Goal: Ask a question: Seek information or help from site administrators or community

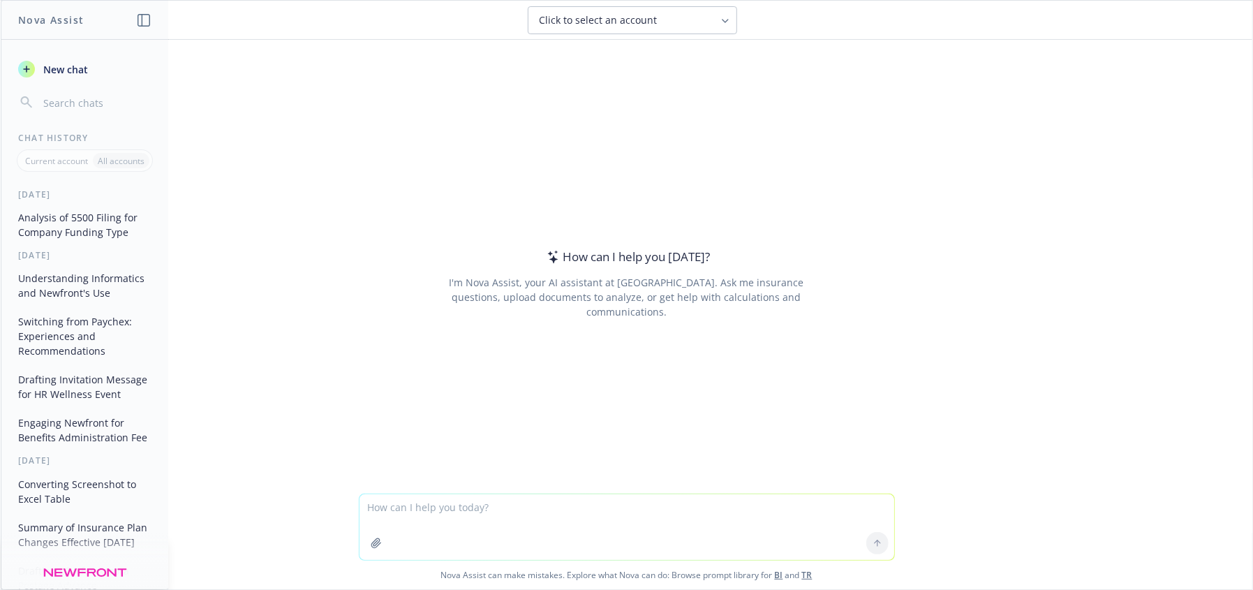
drag, startPoint x: 417, startPoint y: 526, endPoint x: 415, endPoint y: 534, distance: 8.0
click at [415, 534] on textarea at bounding box center [627, 527] width 535 height 66
click at [422, 507] on textarea at bounding box center [627, 527] width 535 height 66
type textarea "I"
type textarea "Lore ip dolorsitam cons adip elitsed doeius te in: Utlaboreetd.MAG Ali Enima’m …"
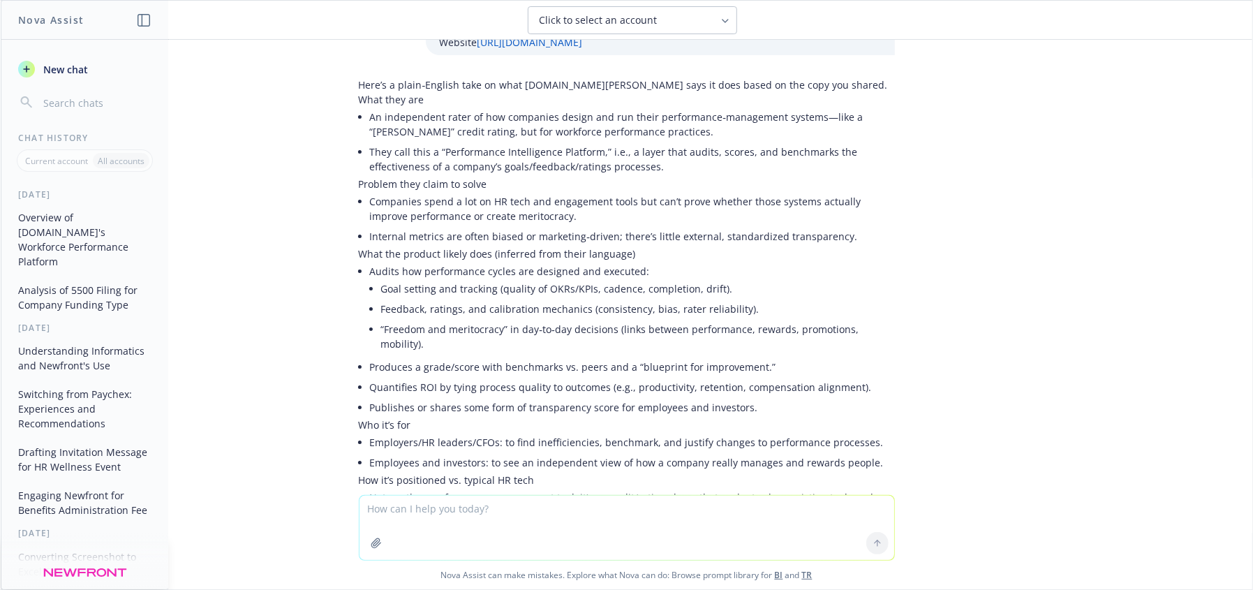
scroll to position [316, 0]
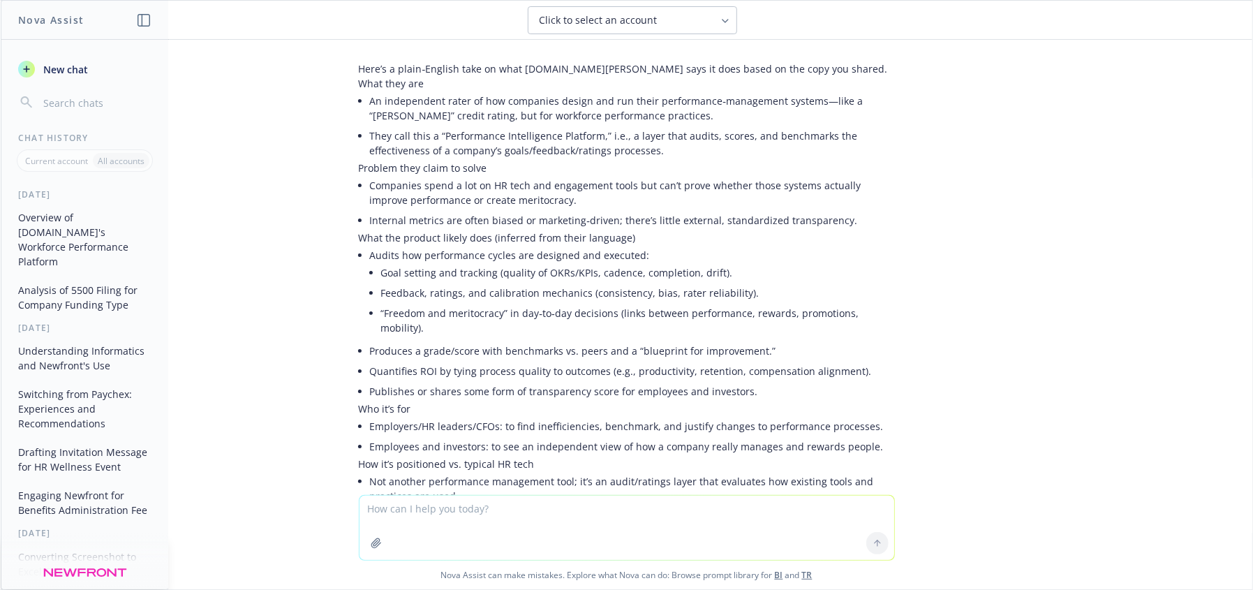
click at [528, 508] on textarea at bounding box center [627, 528] width 535 height 64
click at [530, 526] on textarea at bounding box center [627, 528] width 535 height 64
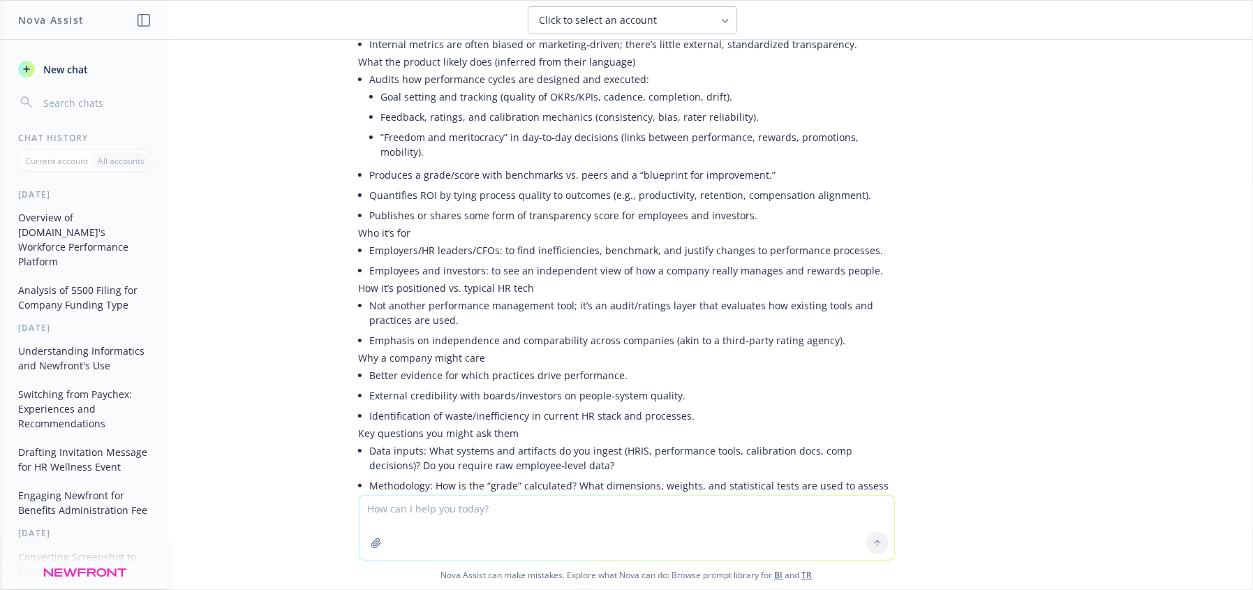
scroll to position [496, 0]
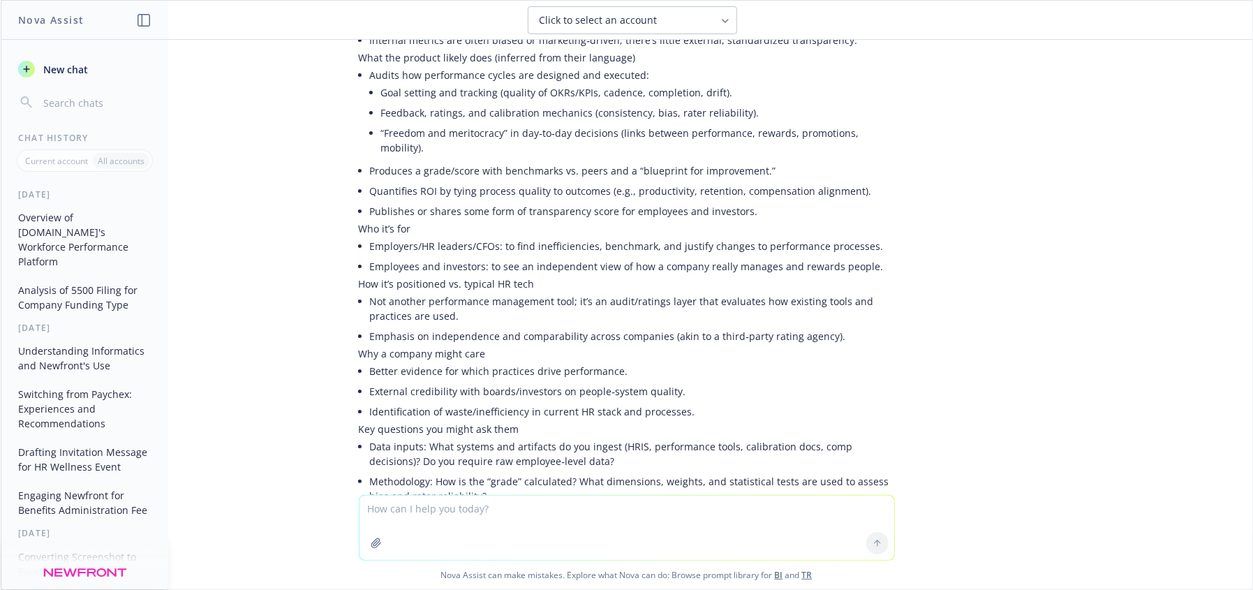
click at [403, 516] on textarea at bounding box center [627, 528] width 535 height 64
click at [608, 514] on textarea at bounding box center [627, 528] width 535 height 64
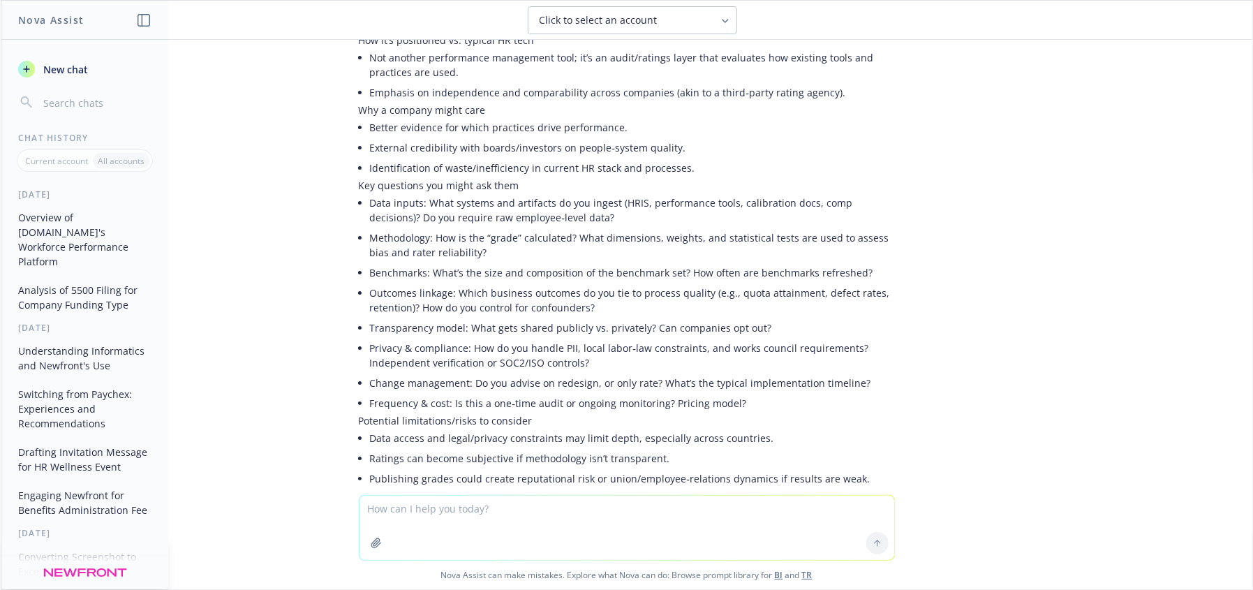
scroll to position [748, 0]
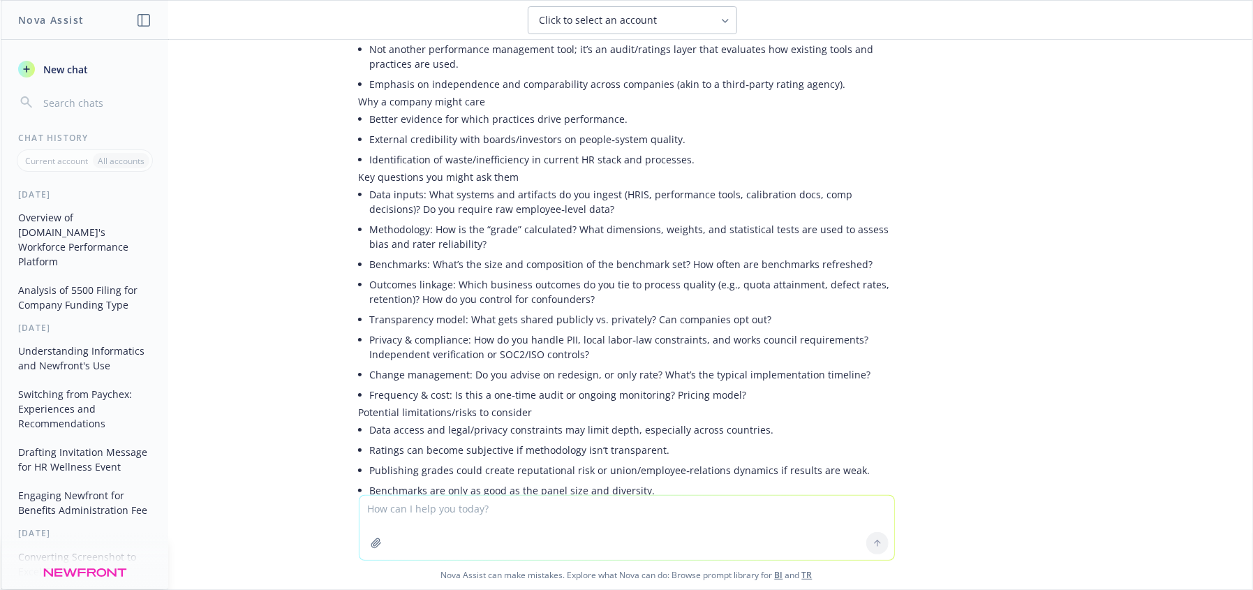
click at [498, 507] on textarea at bounding box center [627, 528] width 535 height 64
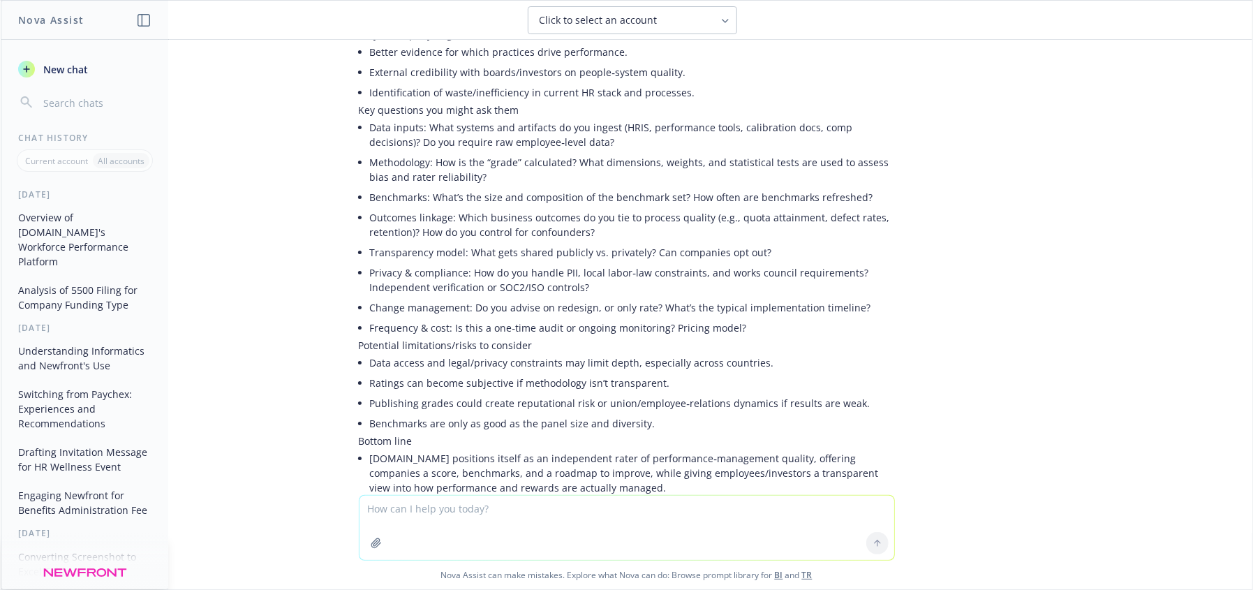
scroll to position [819, 0]
click at [575, 514] on textarea at bounding box center [627, 528] width 535 height 64
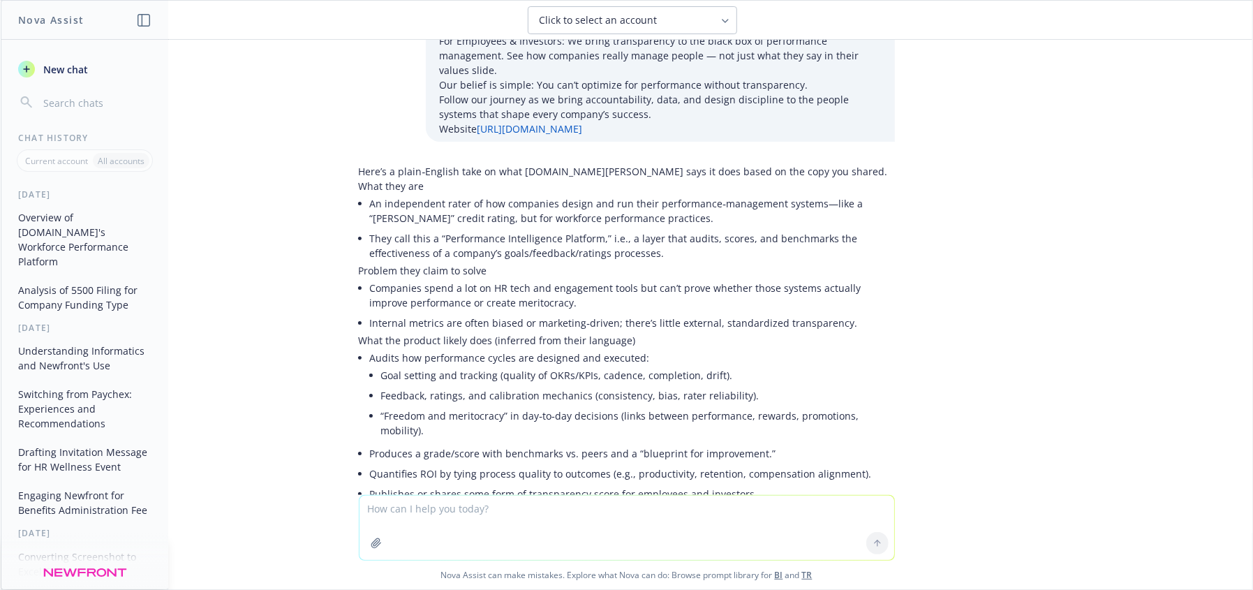
scroll to position [221, 0]
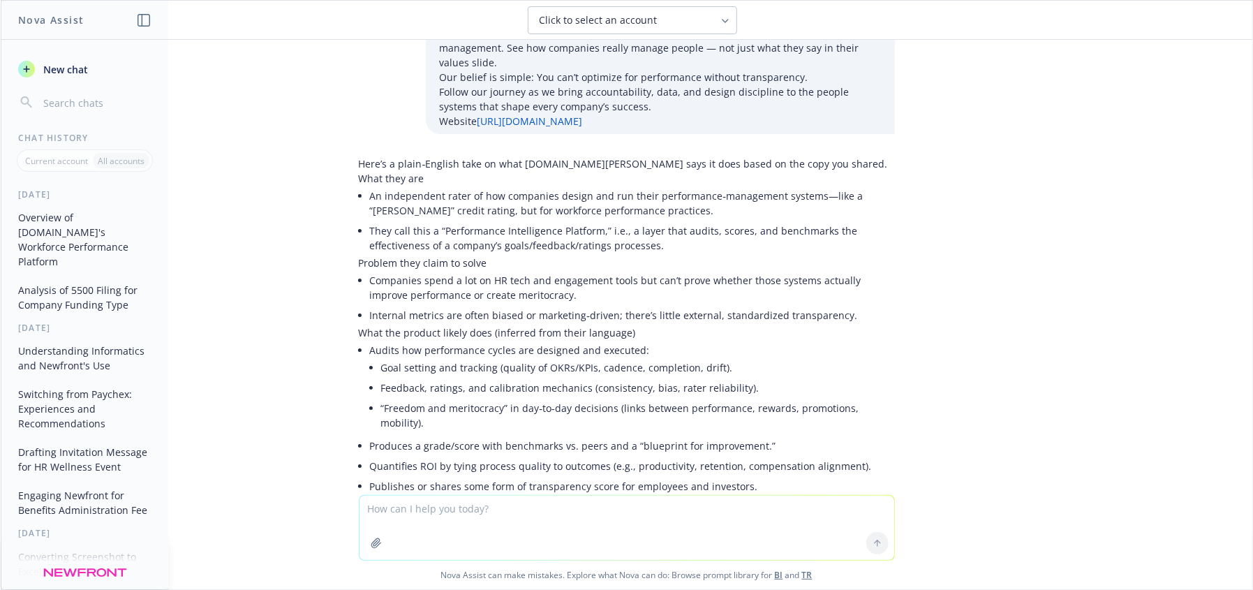
click at [431, 513] on textarea at bounding box center [627, 528] width 535 height 64
type textarea "is this a viable business model that will produce ongoing revenue and get fundi…"
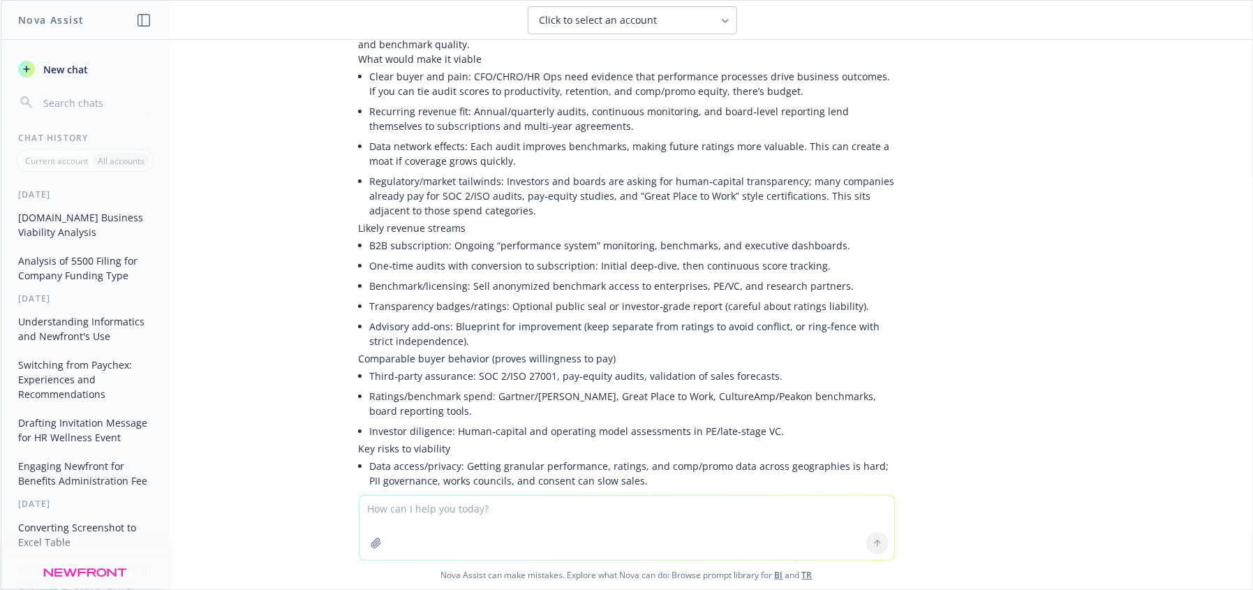
scroll to position [1133, 0]
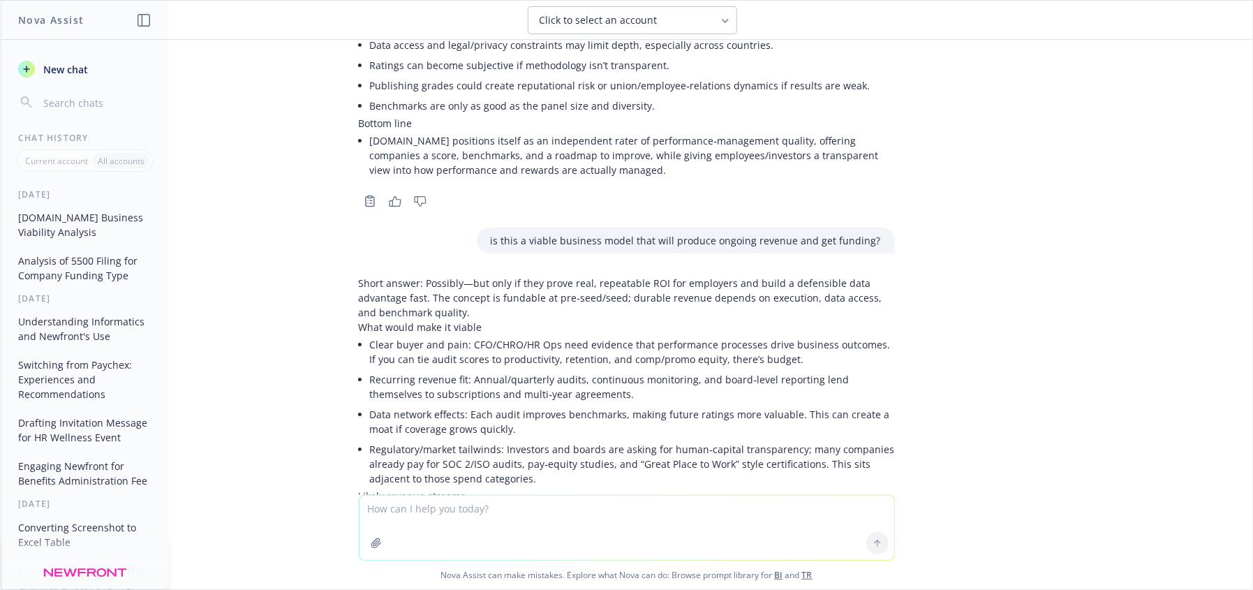
click at [452, 530] on textarea at bounding box center [627, 528] width 535 height 64
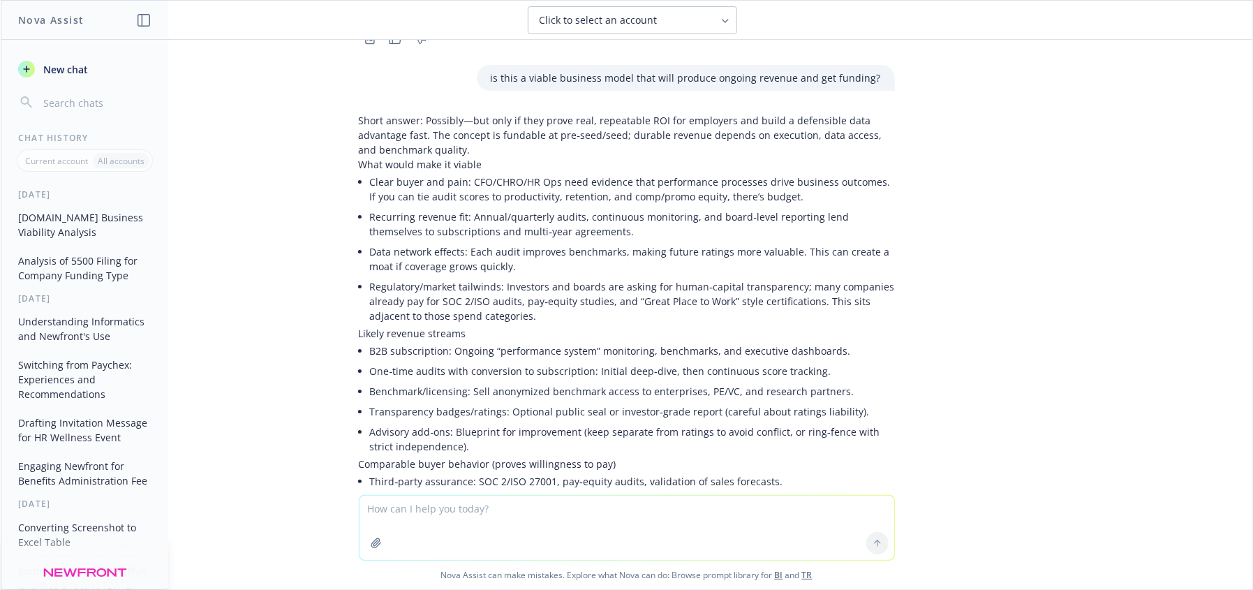
scroll to position [1298, 0]
click at [574, 536] on textarea at bounding box center [627, 528] width 535 height 64
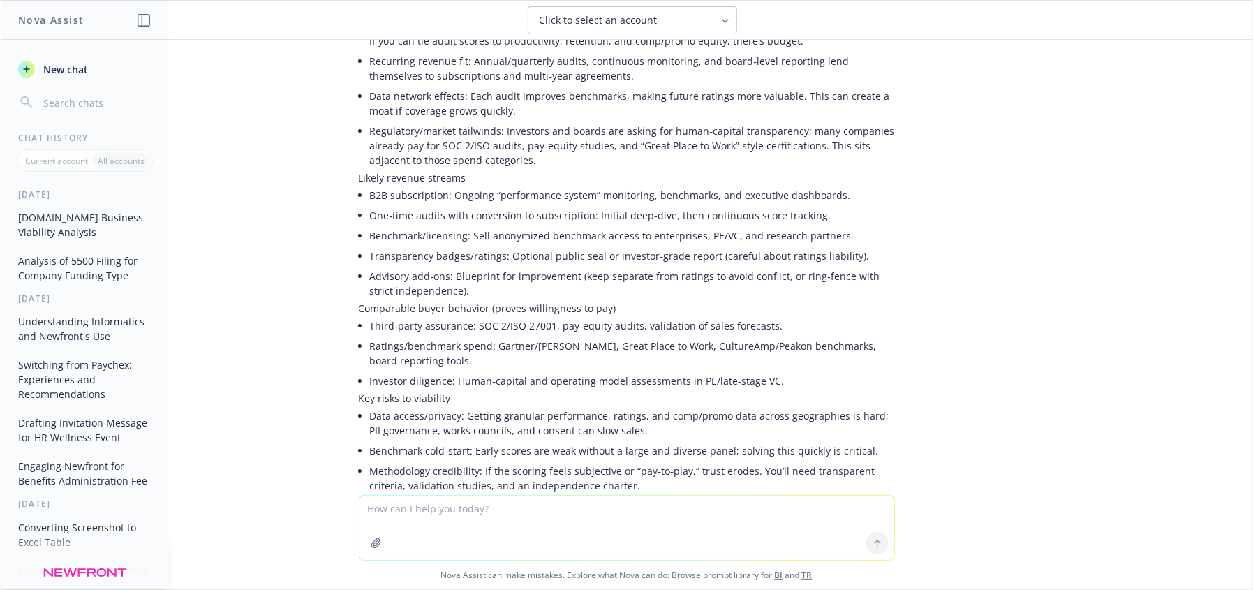
scroll to position [1455, 0]
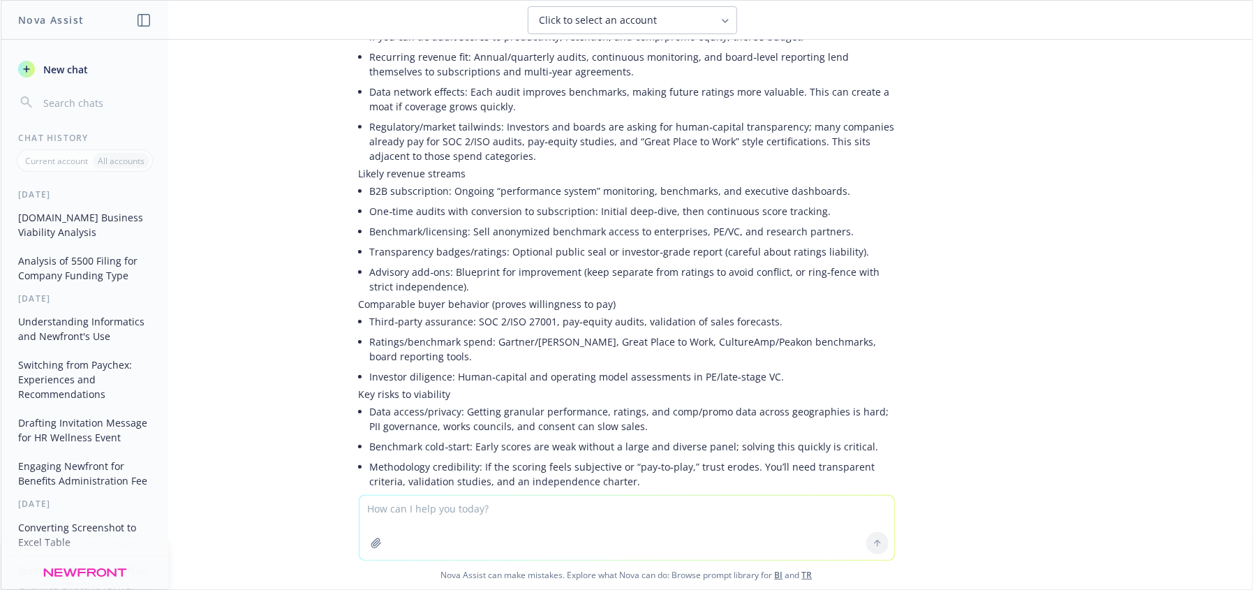
click at [625, 495] on div at bounding box center [627, 528] width 536 height 66
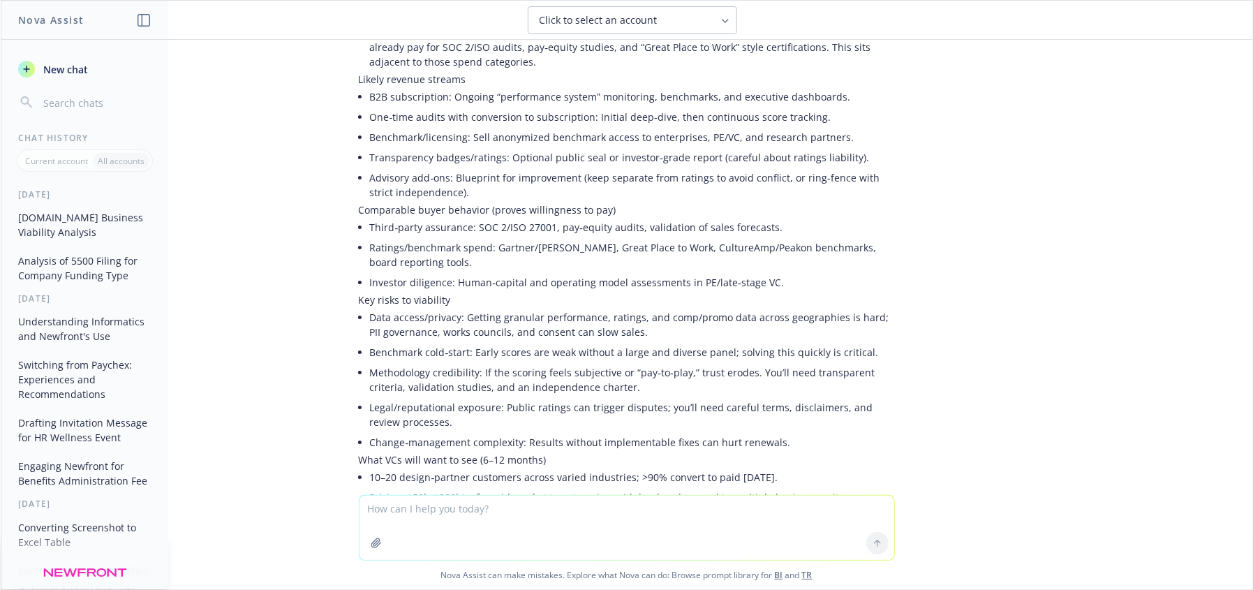
scroll to position [1554, 0]
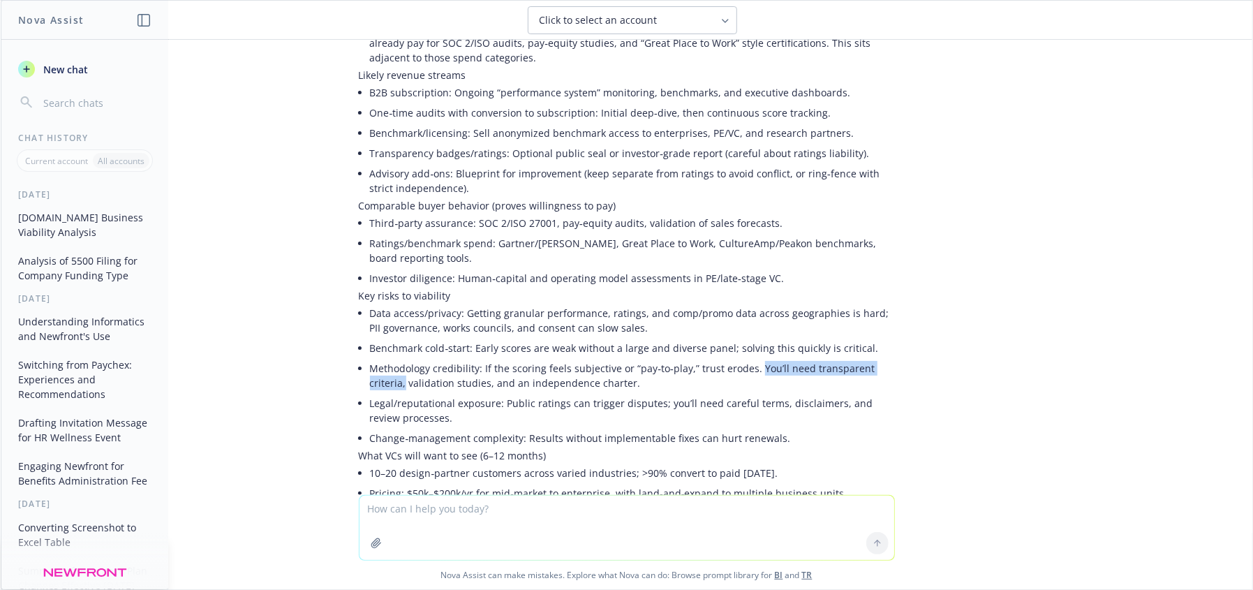
drag, startPoint x: 887, startPoint y: 337, endPoint x: 741, endPoint y: 341, distance: 146.7
click at [741, 341] on div "Short answer: Possibly—but only if they prove real, repeatable ROI for employer…" at bounding box center [627, 408] width 558 height 1118
click at [528, 528] on textarea at bounding box center [627, 528] width 535 height 64
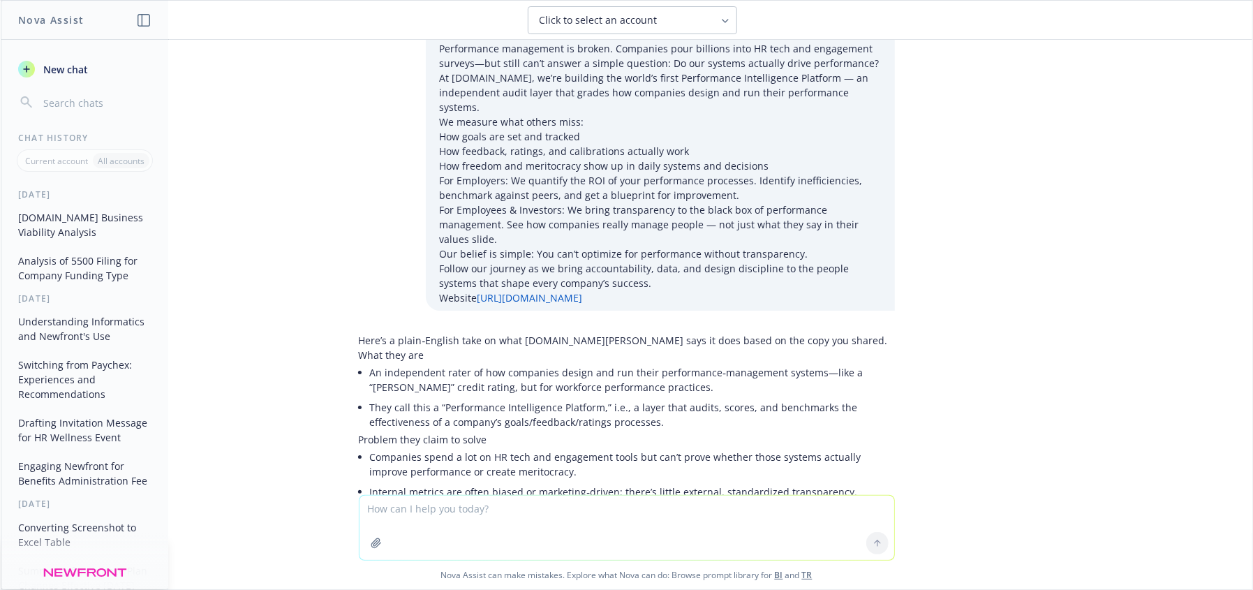
scroll to position [0, 0]
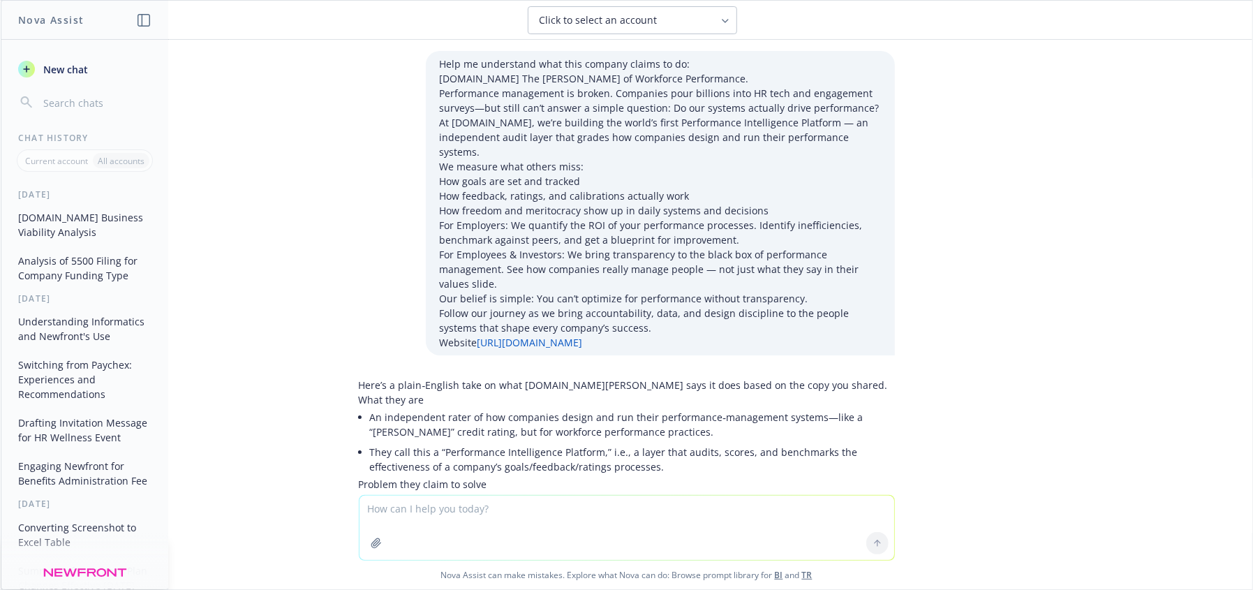
click at [707, 497] on div at bounding box center [627, 528] width 535 height 64
click at [622, 507] on textarea at bounding box center [627, 528] width 535 height 64
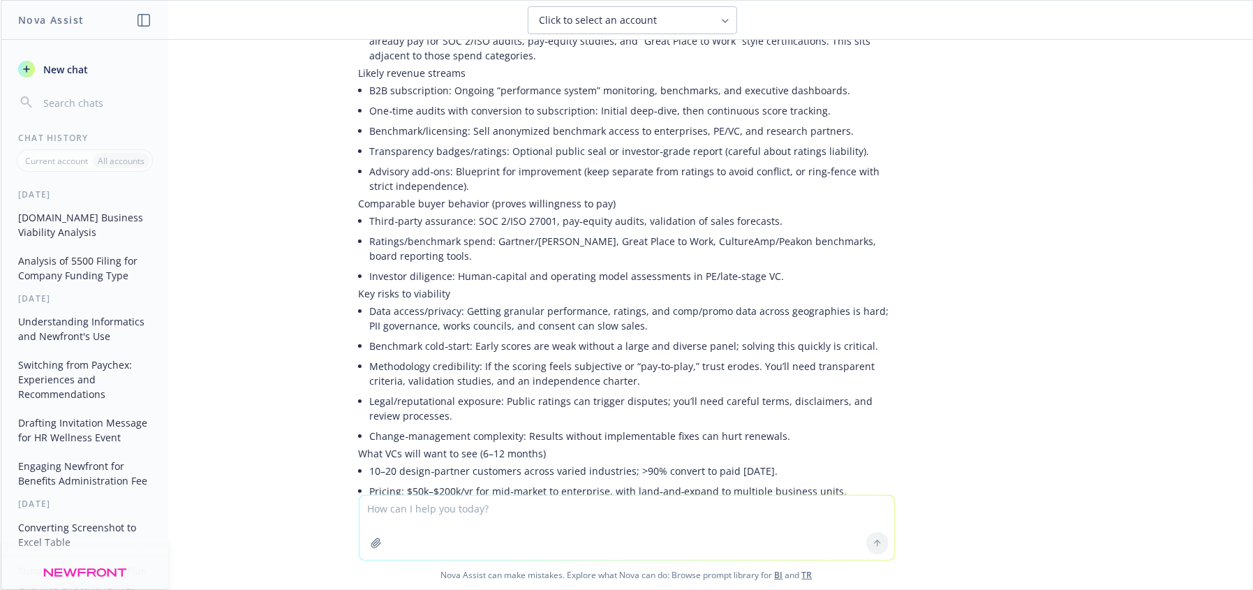
scroll to position [1567, 0]
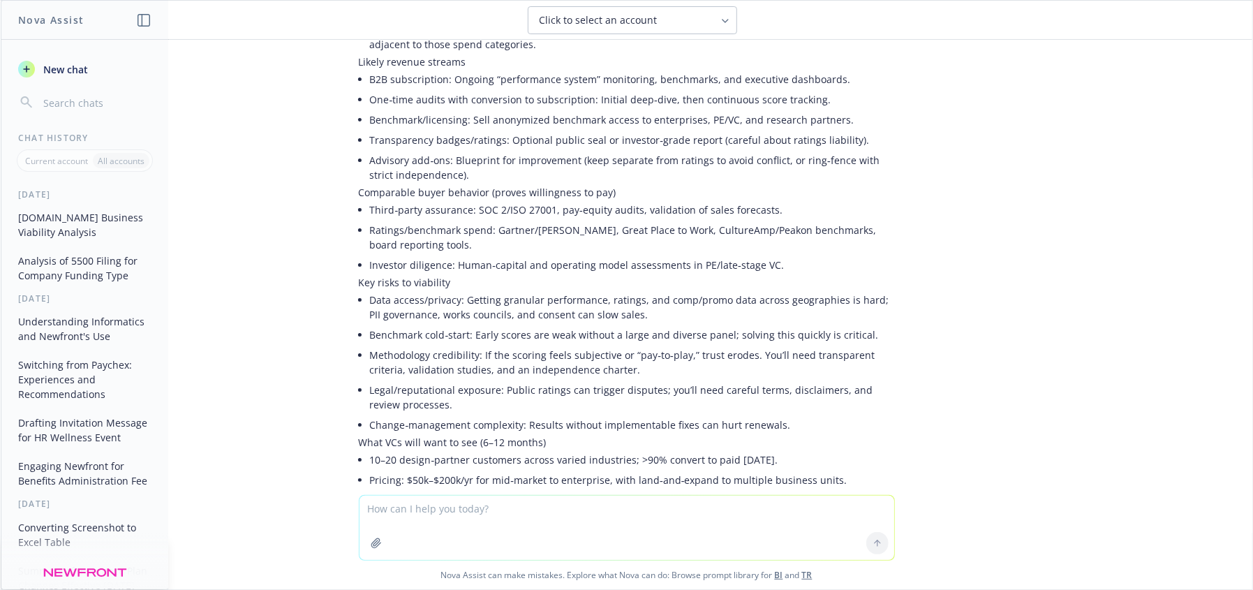
click at [433, 514] on textarea at bounding box center [627, 528] width 535 height 64
type textarea "i"
type textarea "but what would incentivize and employee to provide accurate responses to a bunc…"
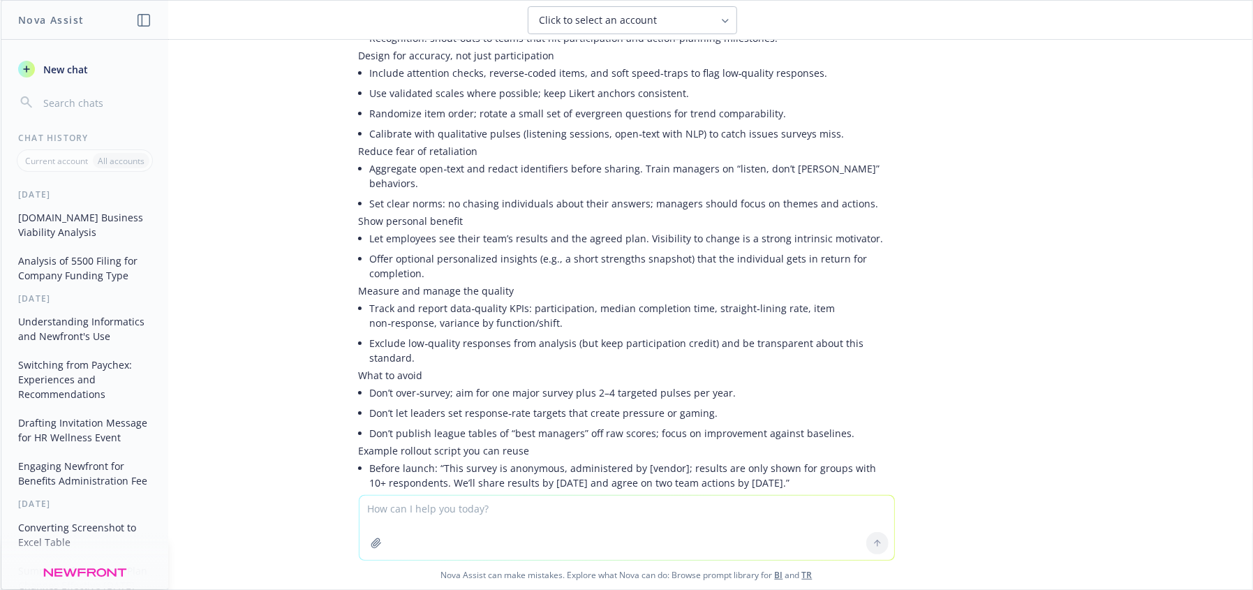
scroll to position [2958, 0]
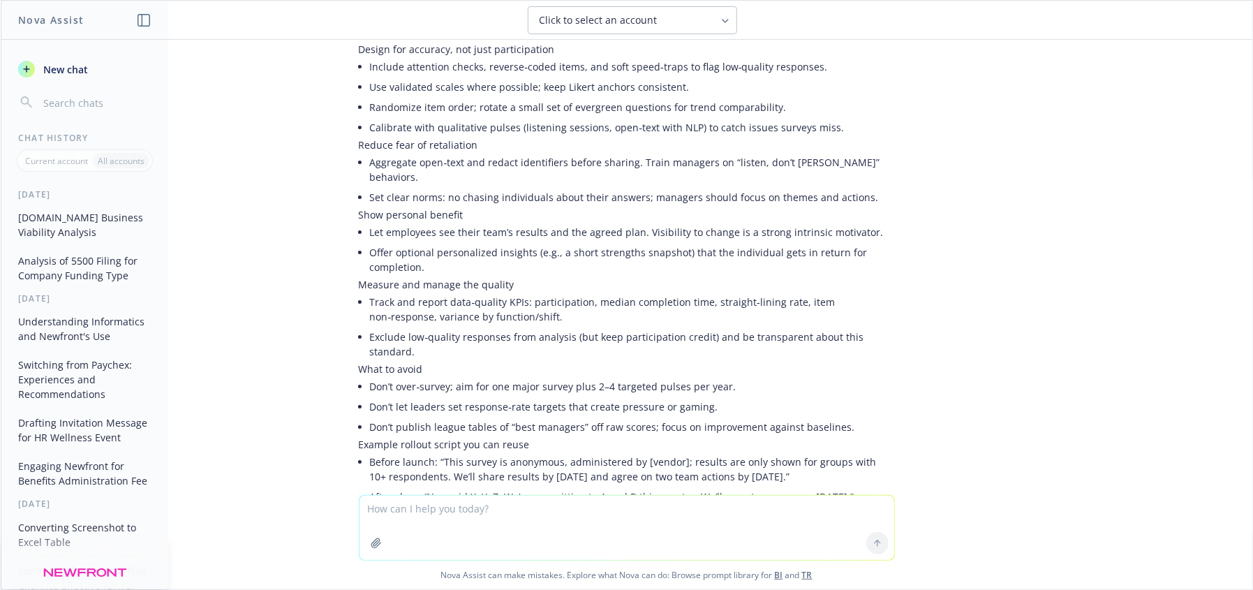
drag, startPoint x: 1226, startPoint y: 467, endPoint x: 1226, endPoint y: 451, distance: 16.1
click at [1226, 451] on div "Help me understand what this company claims to do: [DOMAIN_NAME] The [PERSON_NA…" at bounding box center [627, 267] width 1252 height 455
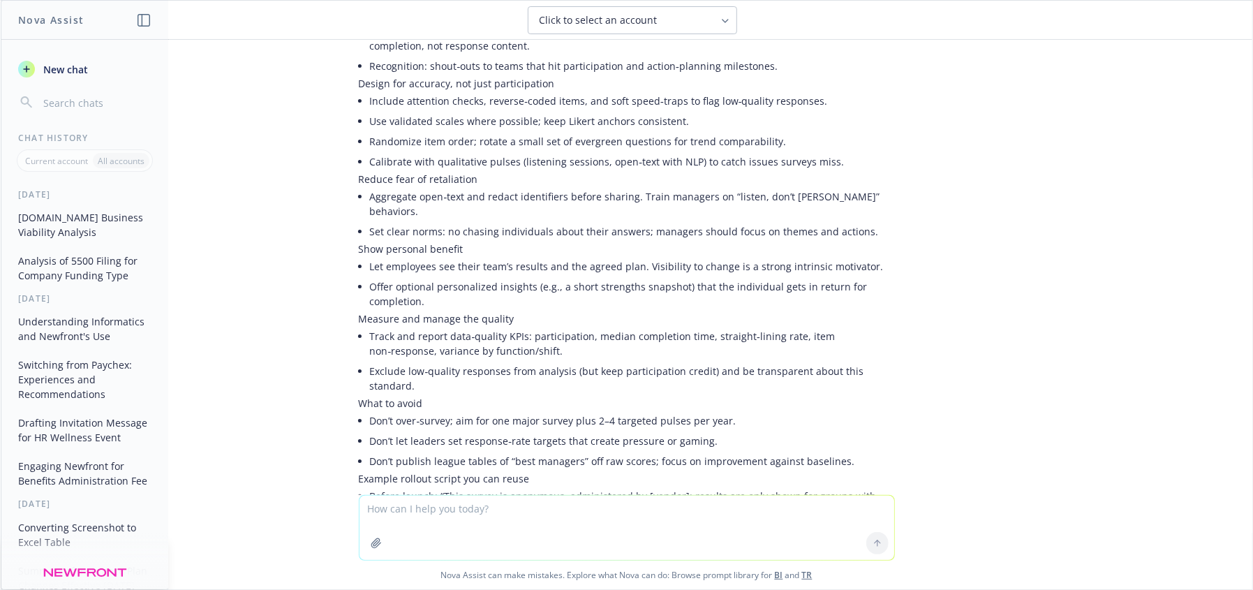
scroll to position [2908, 0]
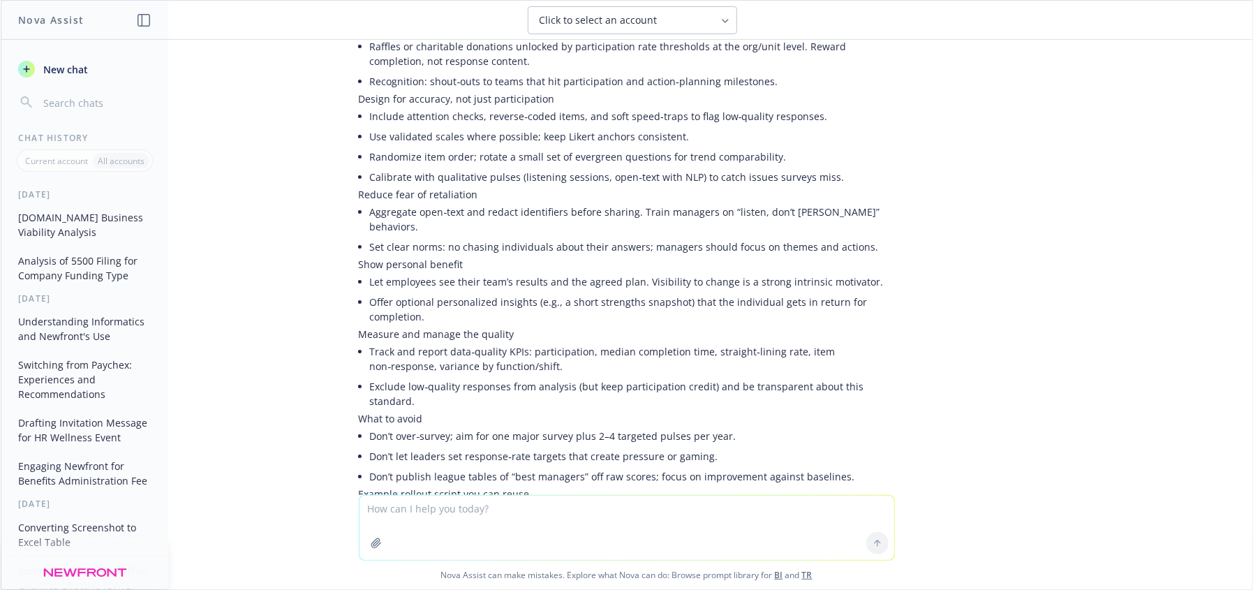
click at [413, 526] on textarea at bounding box center [627, 528] width 535 height 64
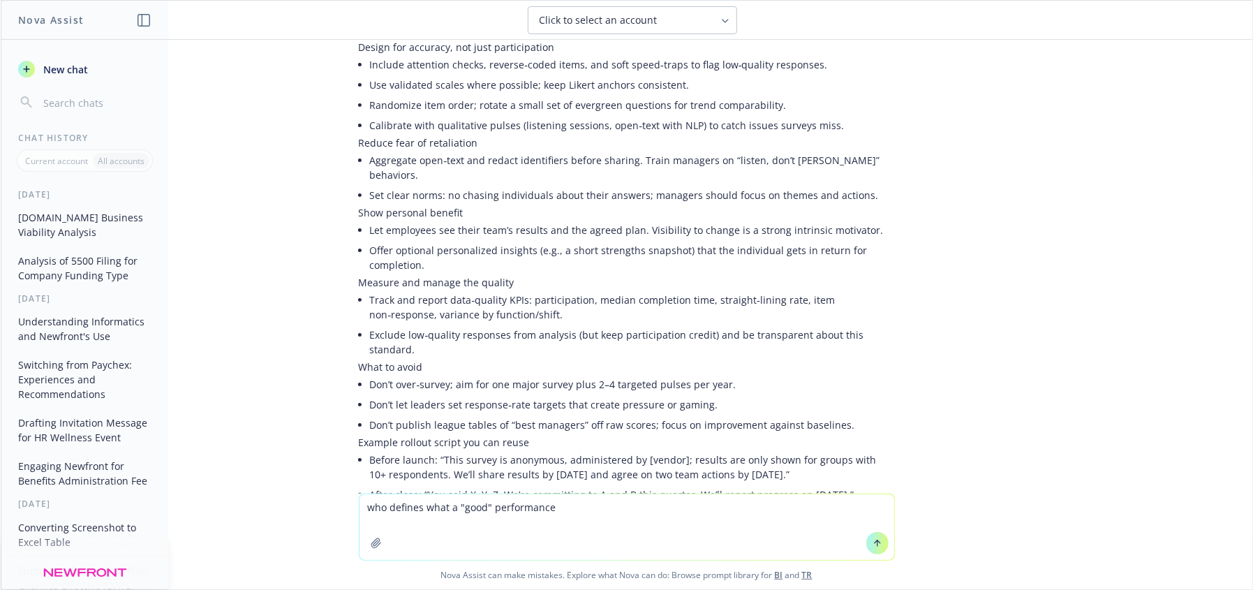
click at [561, 509] on textarea "who defines what a "good" performance" at bounding box center [627, 527] width 535 height 66
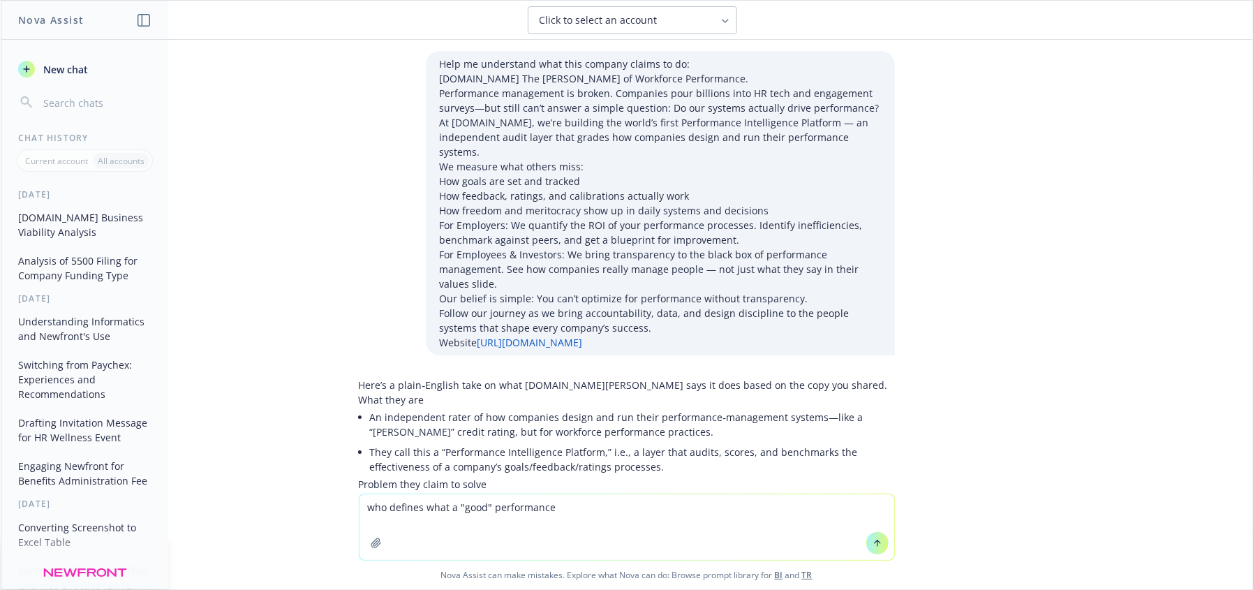
type textarea "who defines what a "good" performance"
click at [776, 138] on p "At [DOMAIN_NAME], we’re building the world’s first Performance Intelligence Pla…" at bounding box center [660, 137] width 441 height 44
click at [746, 108] on p "Performance management is broken. Companies pour billions into HR tech and enga…" at bounding box center [660, 100] width 441 height 29
drag, startPoint x: 689, startPoint y: 105, endPoint x: 849, endPoint y: 113, distance: 160.0
click at [847, 110] on p "Performance management is broken. Companies pour billions into HR tech and enga…" at bounding box center [660, 100] width 441 height 29
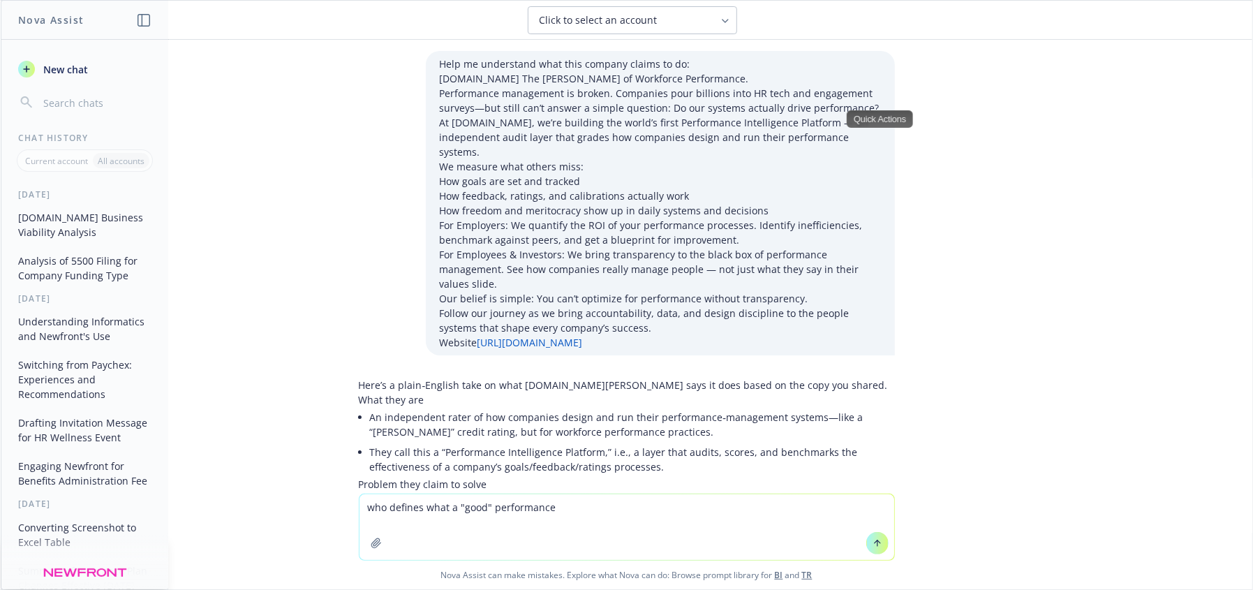
click at [813, 159] on p "We measure what others miss:" at bounding box center [660, 166] width 441 height 15
drag, startPoint x: 656, startPoint y: 105, endPoint x: 874, endPoint y: 138, distance: 220.3
click at [874, 138] on div "Help me understand what this company claims to do: [DOMAIN_NAME] The [PERSON_NA…" at bounding box center [660, 203] width 469 height 304
copy div "Do our systems actually drive performance? At [DOMAIN_NAME], we’re building the…"
click at [528, 518] on textarea "who defines what a "good" performance" at bounding box center [627, 527] width 535 height 66
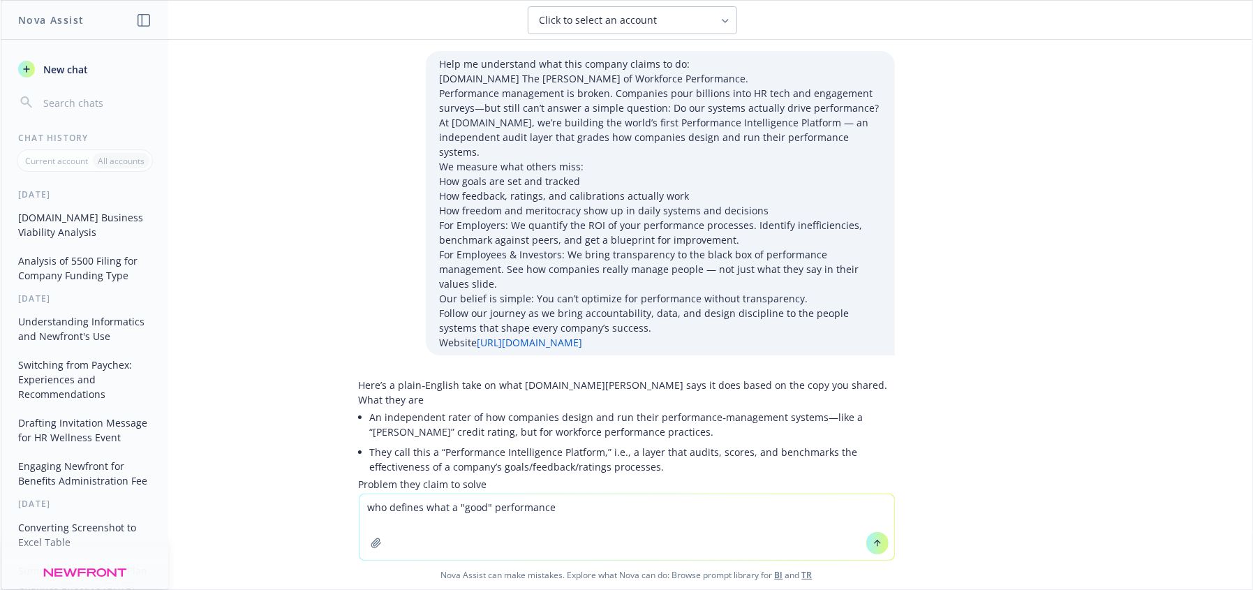
drag, startPoint x: 581, startPoint y: 507, endPoint x: 363, endPoint y: 510, distance: 218.5
click at [366, 507] on textarea "who defines what a "good" performance" at bounding box center [627, 527] width 535 height 66
paste textarea "Do our systems actually drive performance? At [DOMAIN_NAME], we’re building the…"
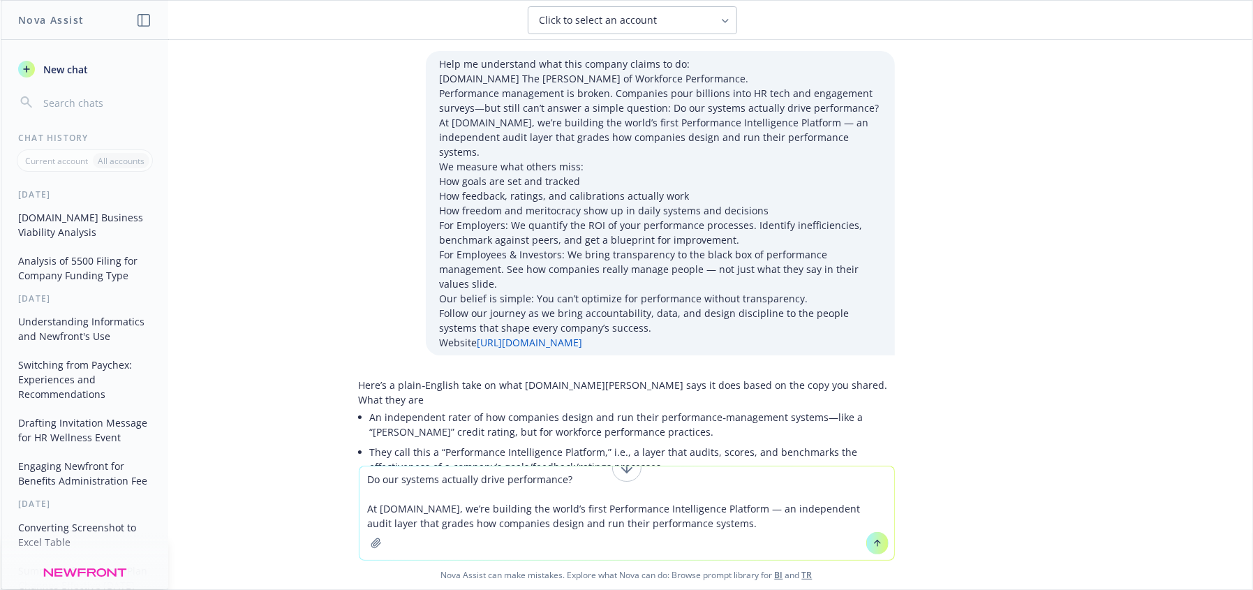
click at [361, 477] on textarea "Do our systems actually drive performance? At [DOMAIN_NAME], we’re building the…" at bounding box center [627, 513] width 535 height 94
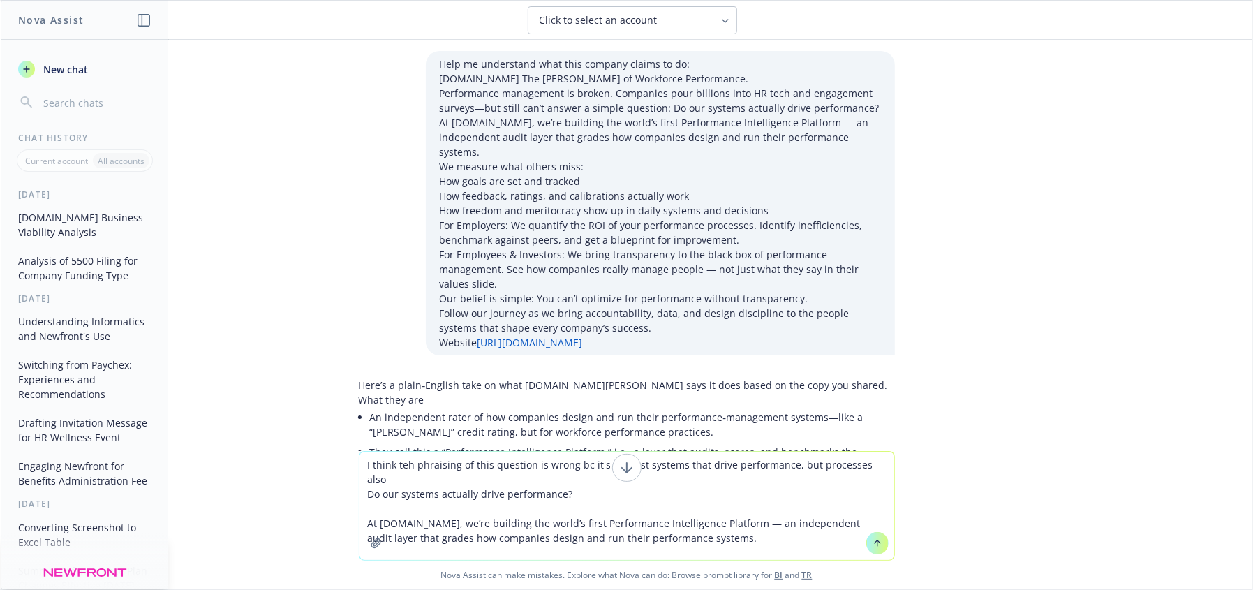
drag, startPoint x: 712, startPoint y: 467, endPoint x: 764, endPoint y: 468, distance: 51.7
click at [721, 468] on textarea "I think teh phraising of this question is wrong bc it's not just systems that d…" at bounding box center [627, 506] width 535 height 108
click at [845, 462] on textarea "I think teh phraising of this question is wrong bc it's not just systems that d…" at bounding box center [627, 506] width 535 height 108
click at [847, 466] on textarea "I think teh phraising of this question is wrong bc it's not just systems that d…" at bounding box center [627, 506] width 535 height 108
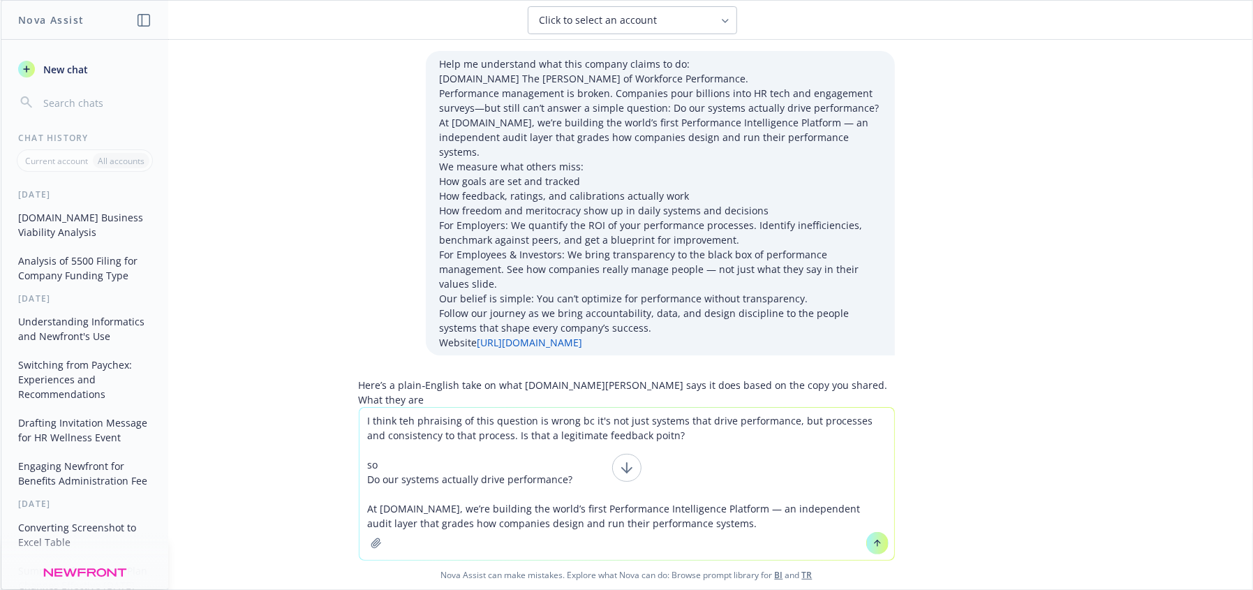
type textarea "I think teh phraising of this question is wrong bc it's not just systems that d…"
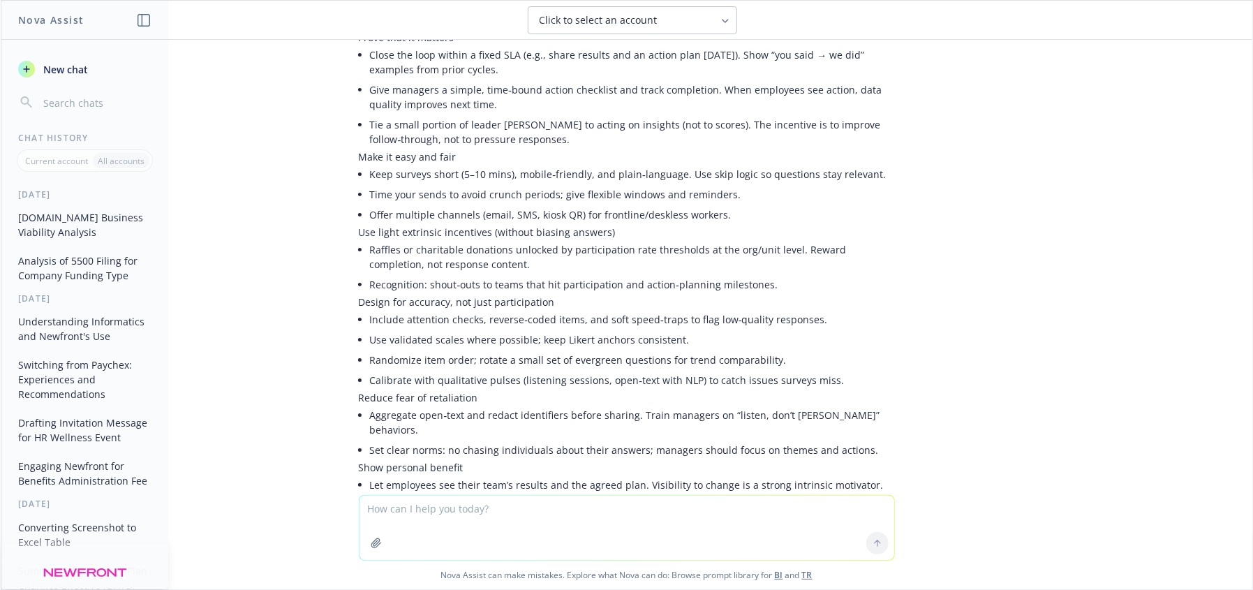
scroll to position [2692, 0]
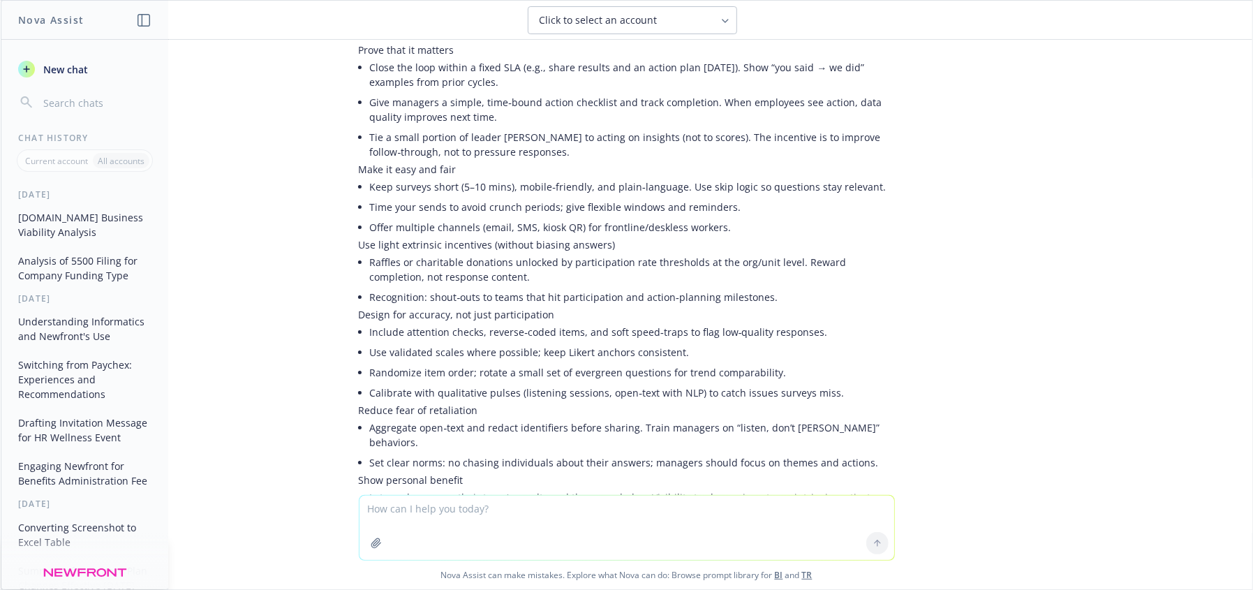
click at [476, 511] on textarea at bounding box center [627, 528] width 535 height 64
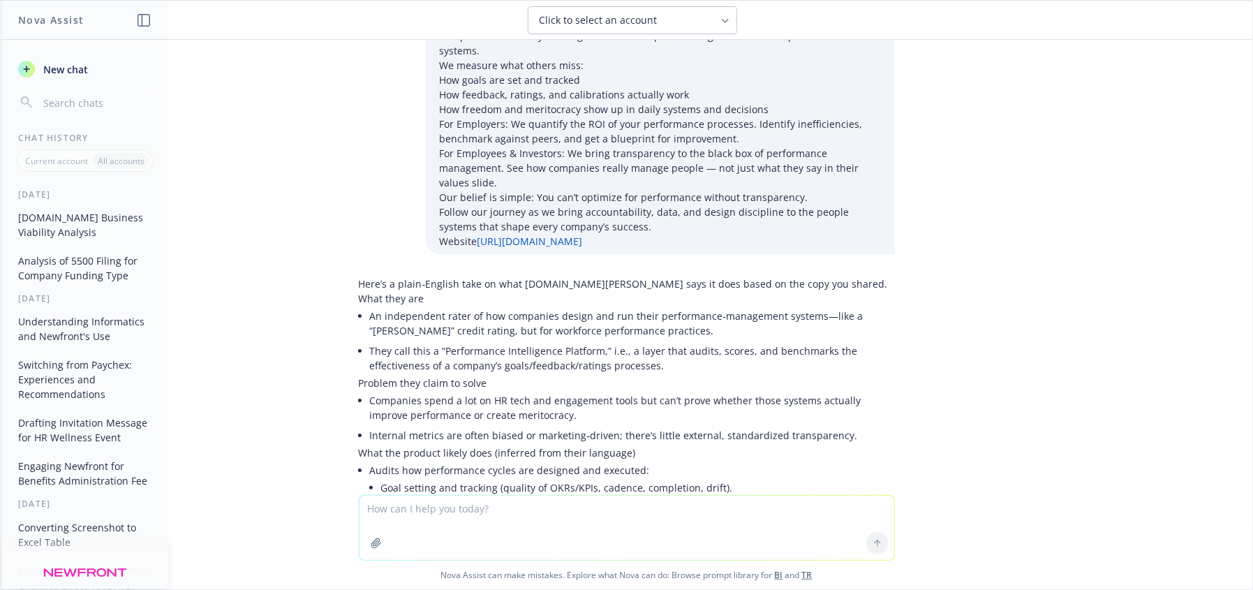
scroll to position [126, 0]
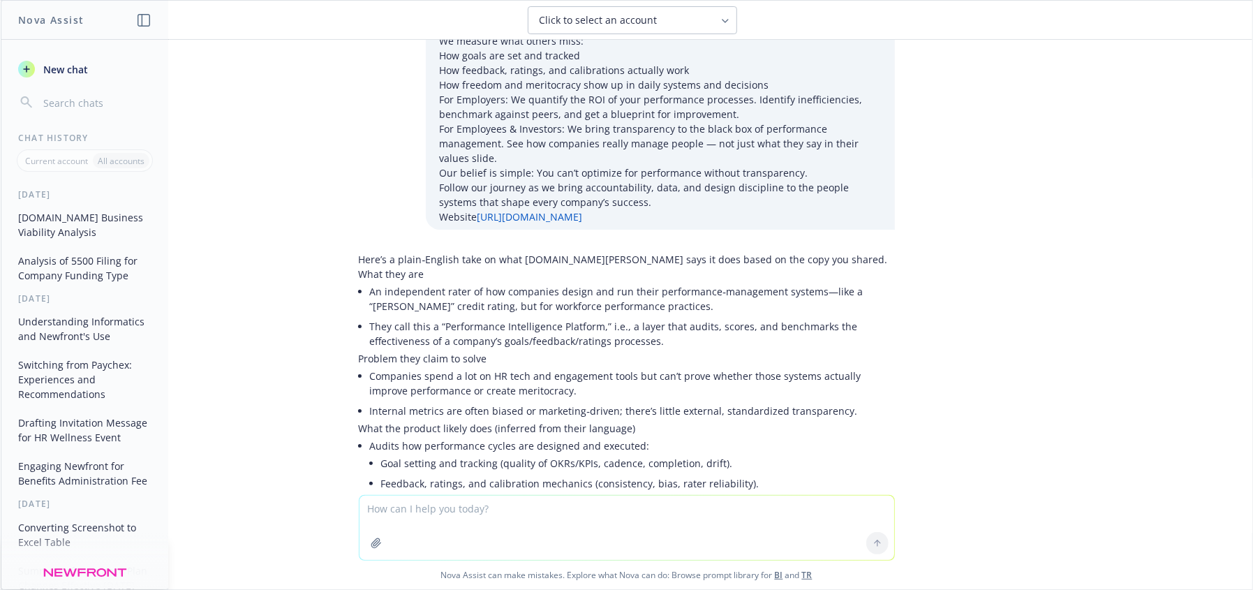
click at [396, 531] on textarea at bounding box center [627, 528] width 535 height 64
type textarea "what is meritocracy in terms of this summary"
click at [866, 526] on div at bounding box center [878, 543] width 34 height 34
click at [866, 538] on button at bounding box center [877, 543] width 22 height 22
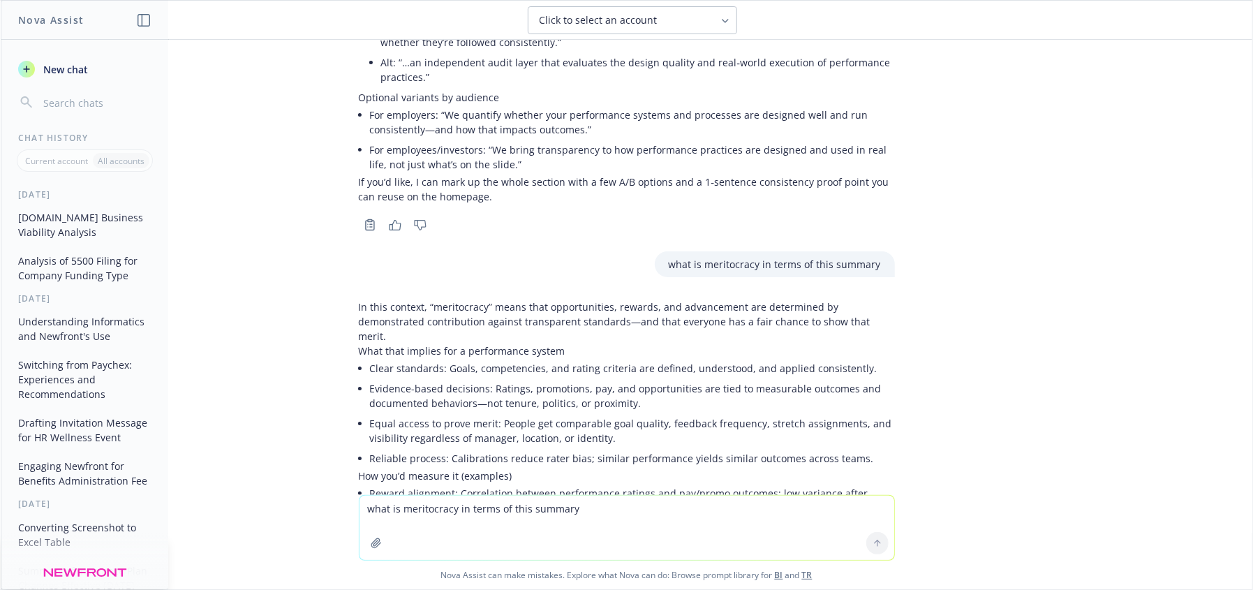
scroll to position [3899, 0]
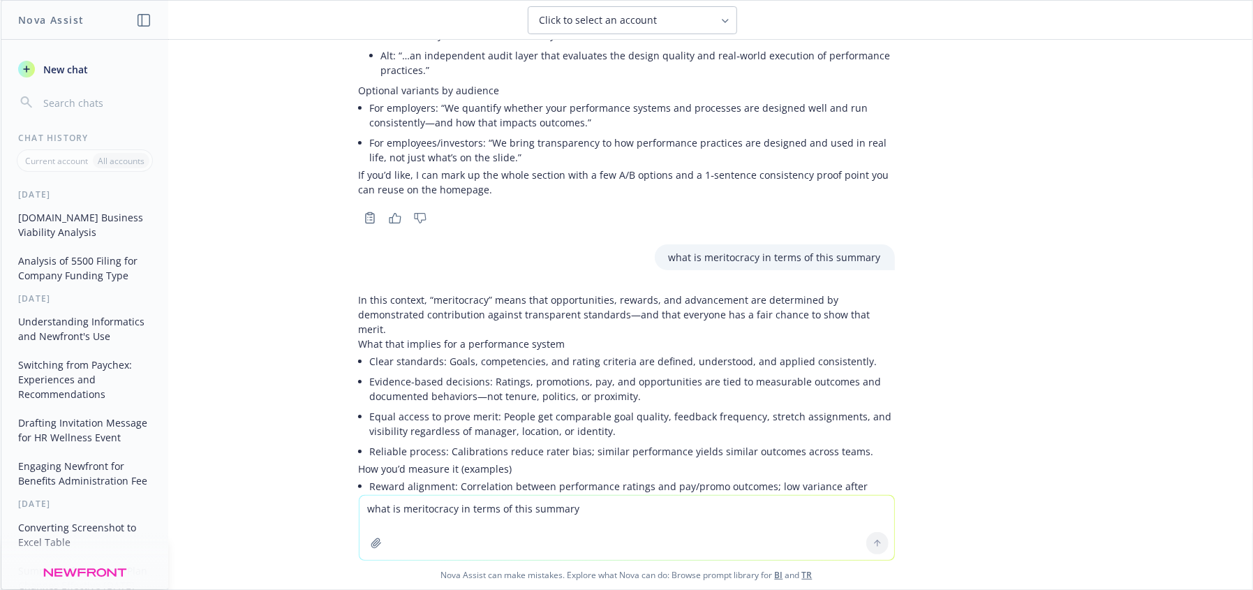
drag, startPoint x: 459, startPoint y: 341, endPoint x: 539, endPoint y: 365, distance: 83.9
click at [464, 476] on li "Reward alignment: Correlation between performance ratings and pay/promo outcome…" at bounding box center [632, 493] width 525 height 35
click at [540, 536] on textarea "what is meritocracy in terms of this summary" at bounding box center [627, 528] width 535 height 64
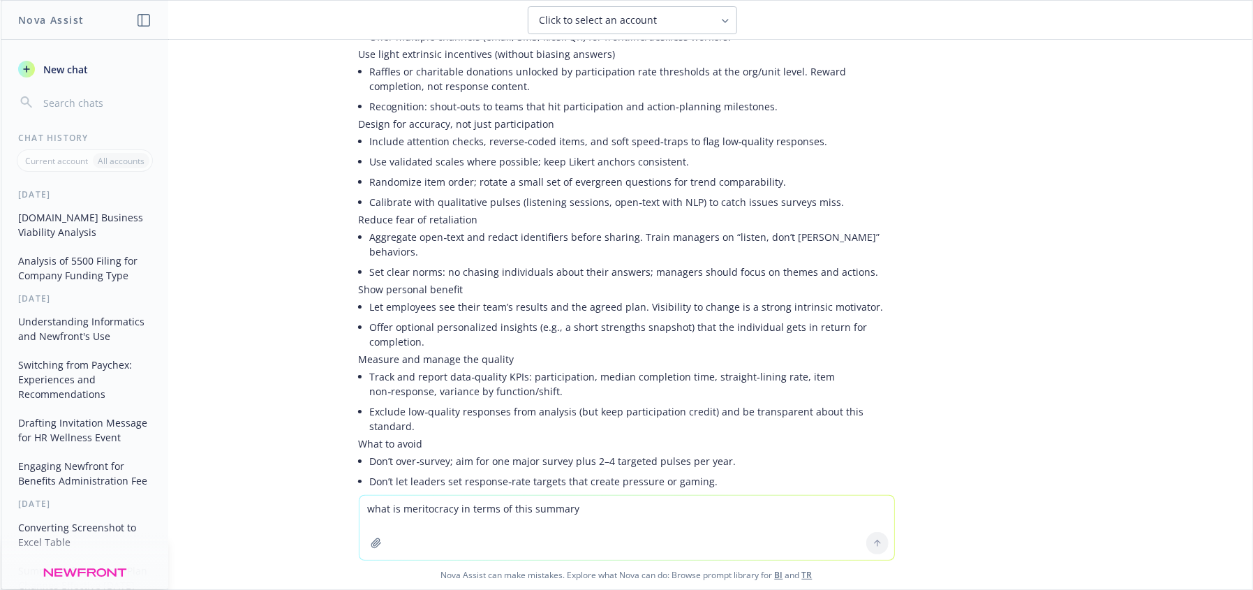
scroll to position [3259, 0]
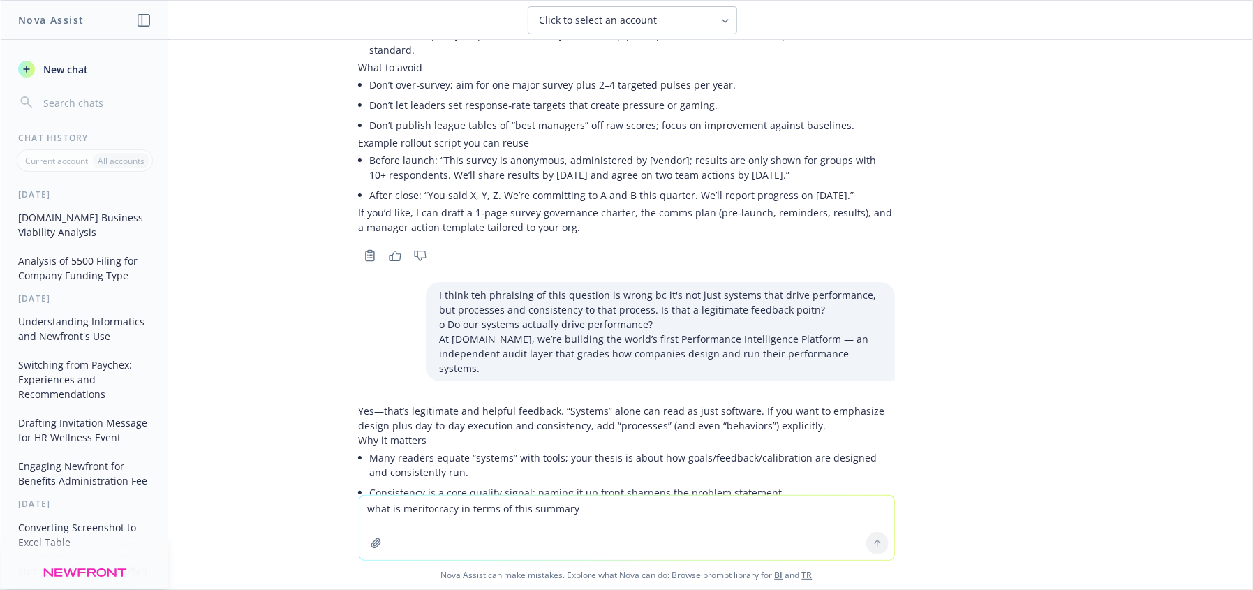
click at [441, 514] on textarea "what is meritocracy in terms of this summary" at bounding box center [627, 528] width 535 height 64
click at [528, 505] on textarea "what is meritocracy in terms of this summary" at bounding box center [627, 528] width 535 height 64
type textarea "w"
type textarea "what is the revenue model for this?"
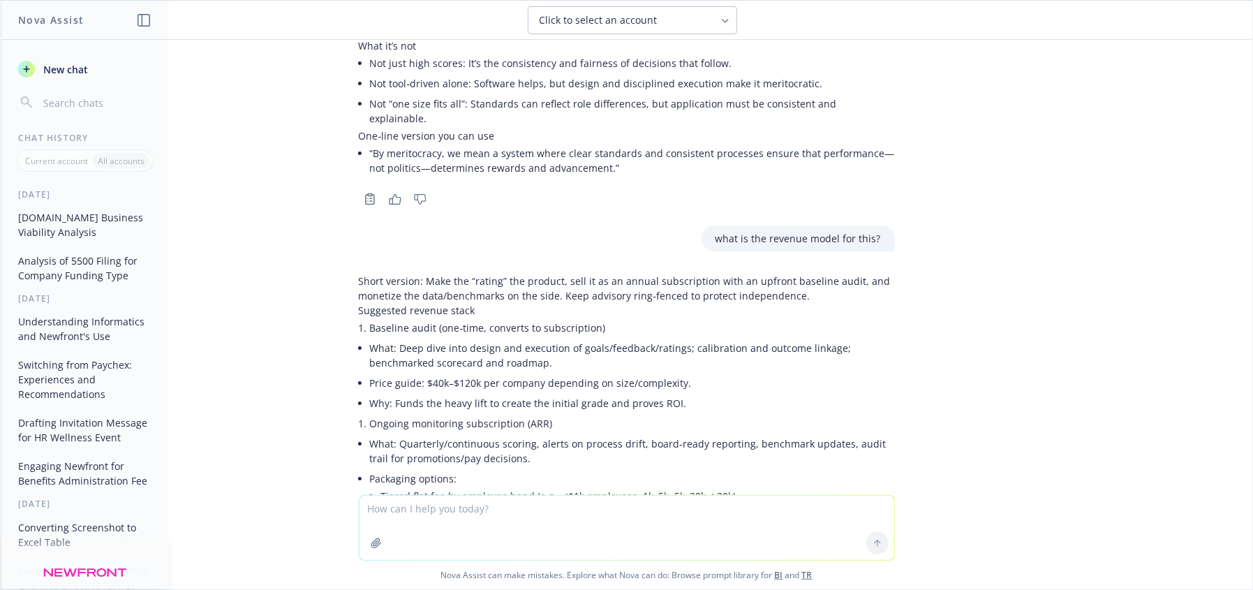
scroll to position [4477, 0]
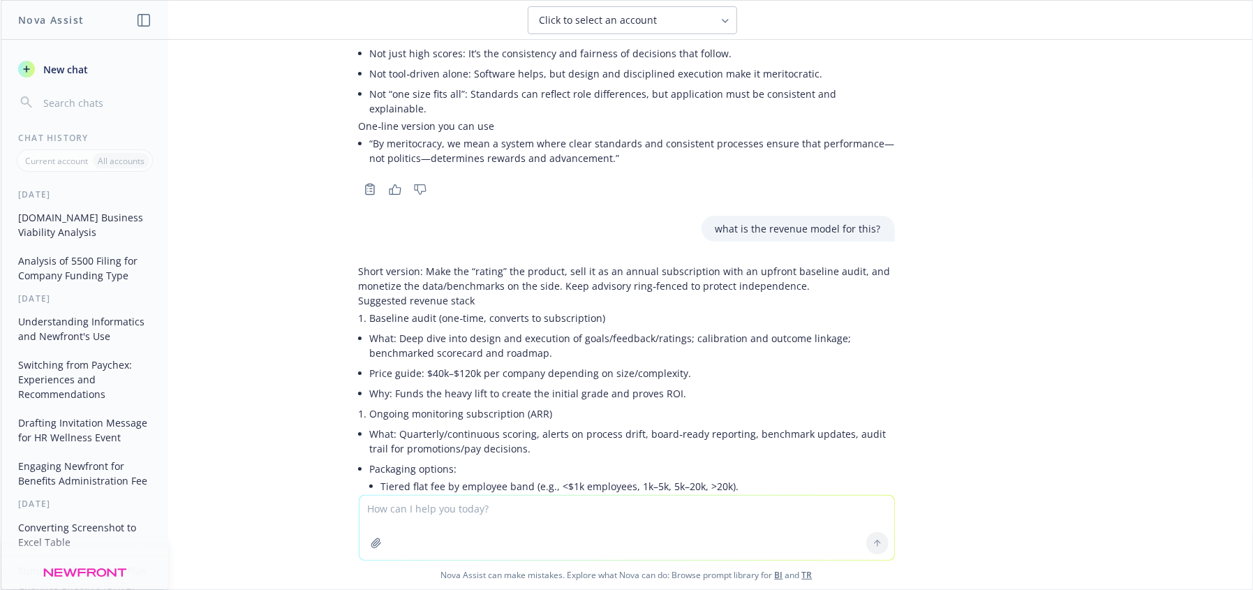
click at [459, 519] on textarea at bounding box center [627, 528] width 535 height 64
drag, startPoint x: 436, startPoint y: 510, endPoint x: 413, endPoint y: 507, distance: 22.6
click at [413, 507] on textarea "but how do k" at bounding box center [627, 527] width 535 height 66
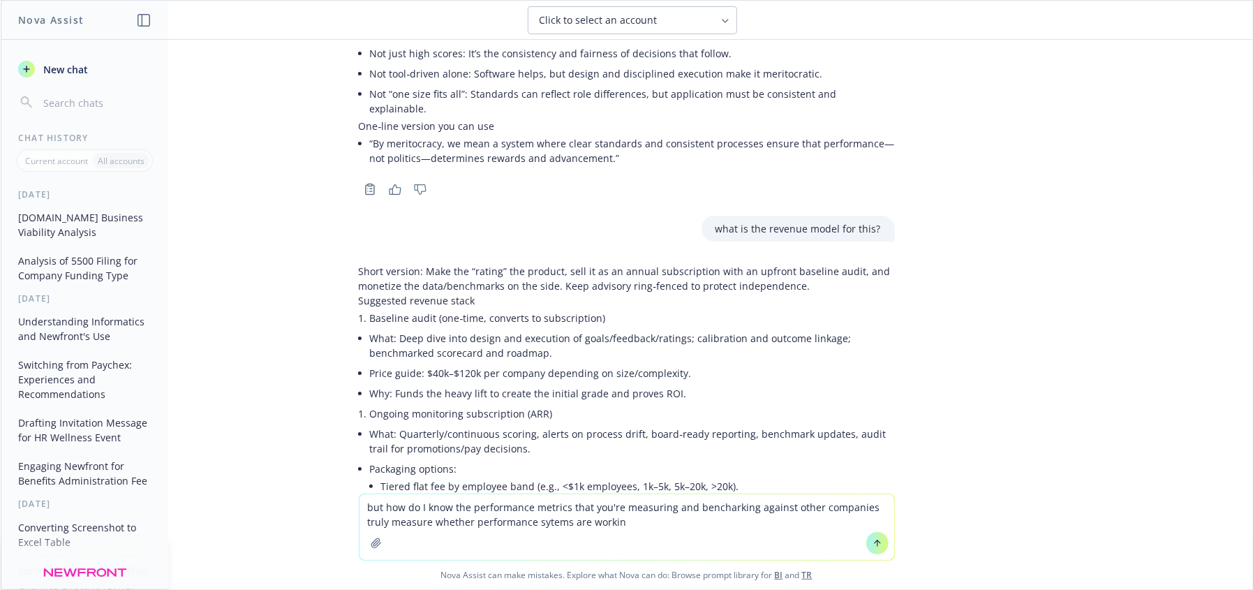
type textarea "but how do I know the performance metrics that you're measuring and bencharking…"
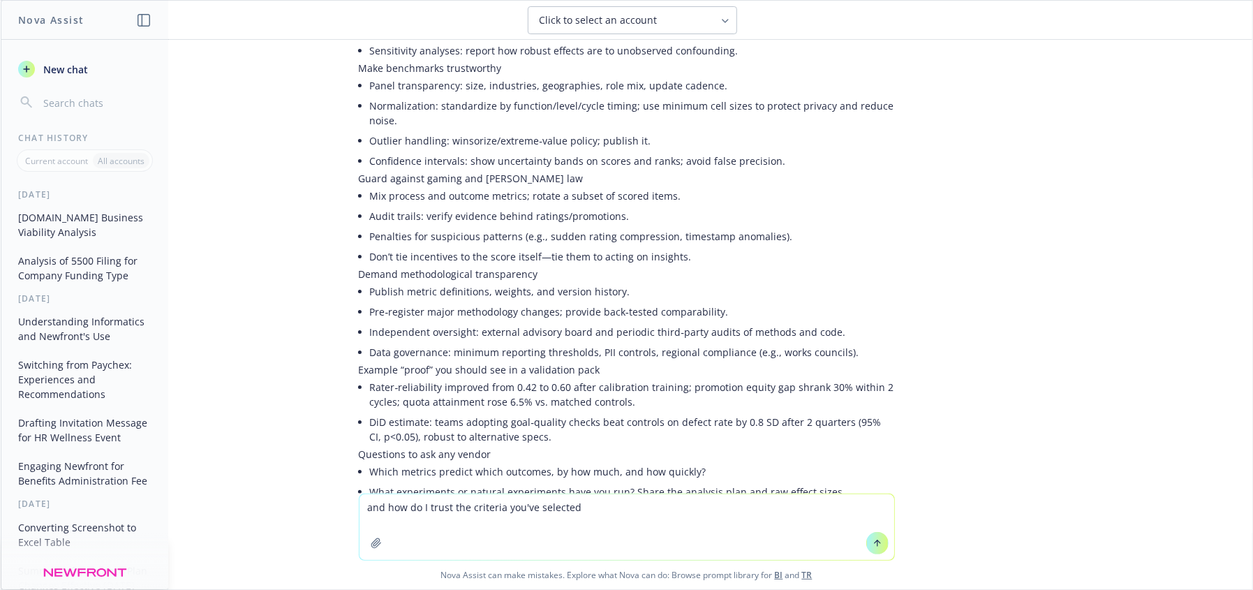
scroll to position [6336, 0]
drag, startPoint x: 554, startPoint y: 529, endPoint x: 577, endPoint y: 512, distance: 28.5
click at [554, 527] on textarea "and how do I trust the criteria you've selected" at bounding box center [627, 527] width 535 height 66
click at [577, 506] on textarea "and how do I trust the criteria you've selected" at bounding box center [627, 527] width 535 height 66
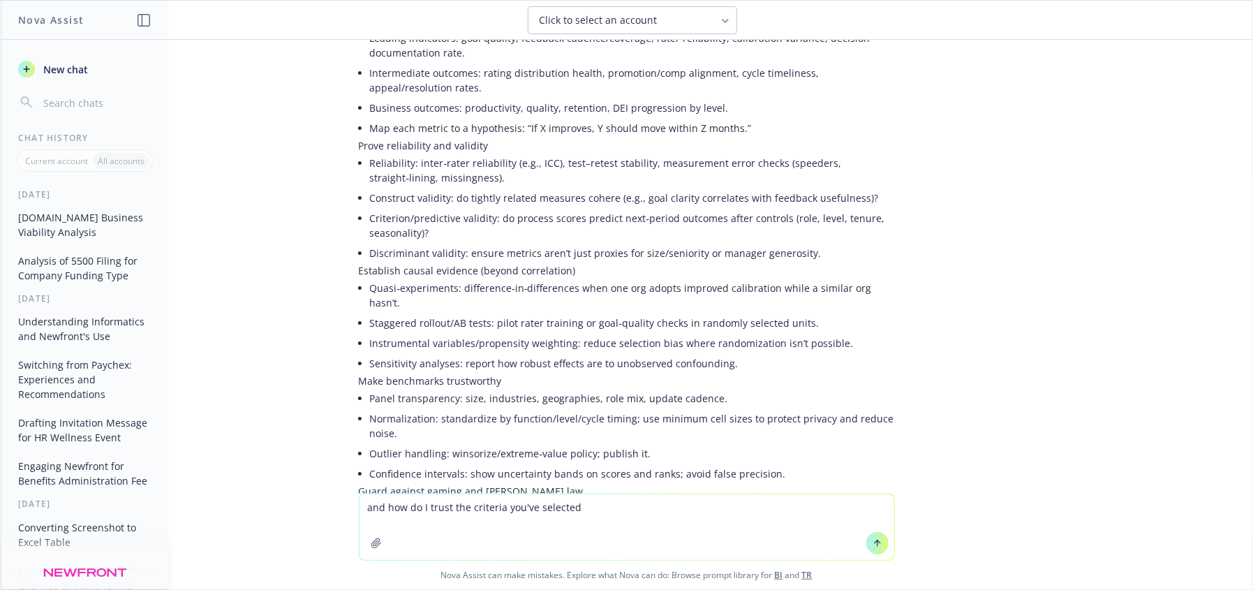
scroll to position [5896, 0]
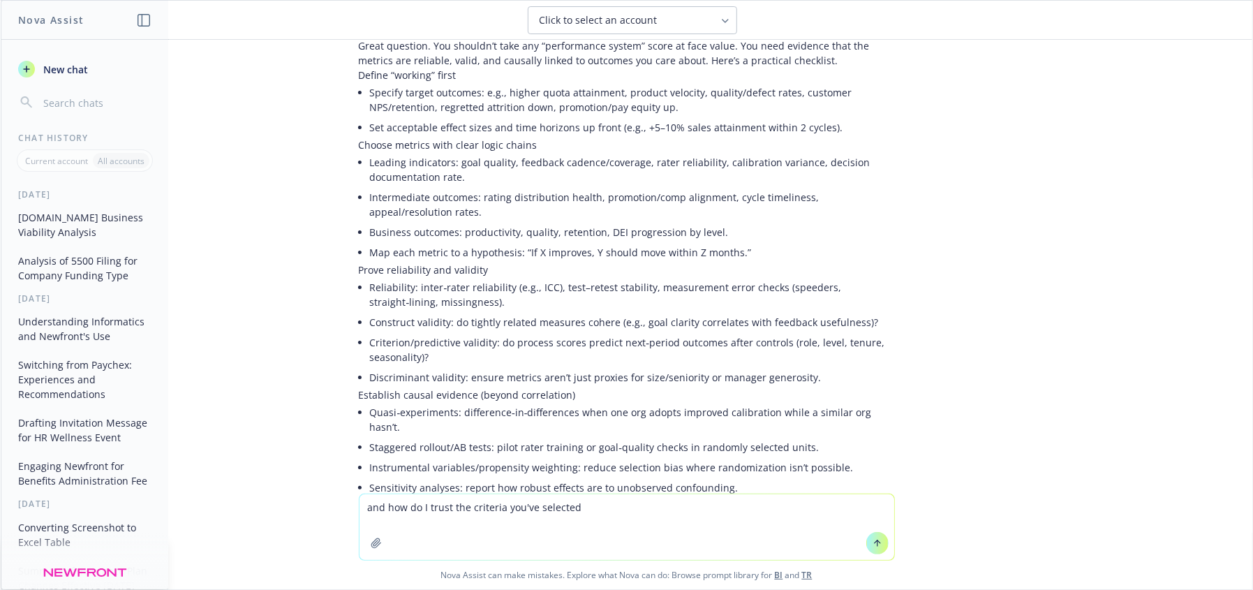
drag, startPoint x: 544, startPoint y: 506, endPoint x: 200, endPoint y: 493, distance: 345.1
click at [201, 497] on div "and how do I trust the criteria you've selected Nova Assist can make mistakes. …" at bounding box center [627, 542] width 1252 height 96
type textarea "why would a company invest in a software like this?"
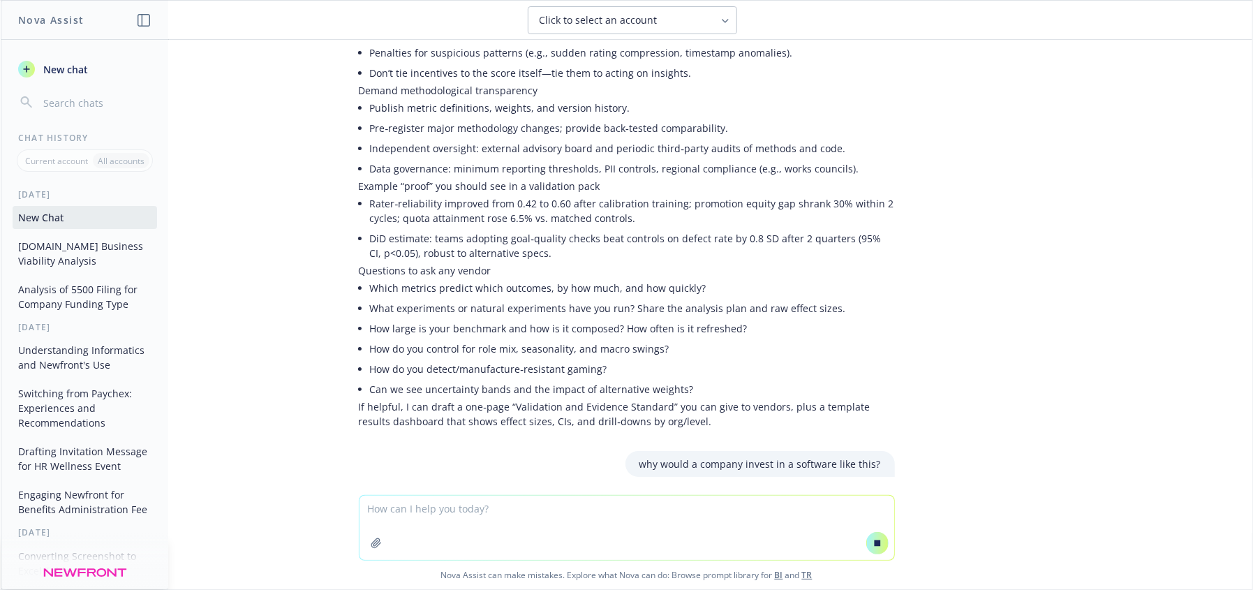
scroll to position [6388, 0]
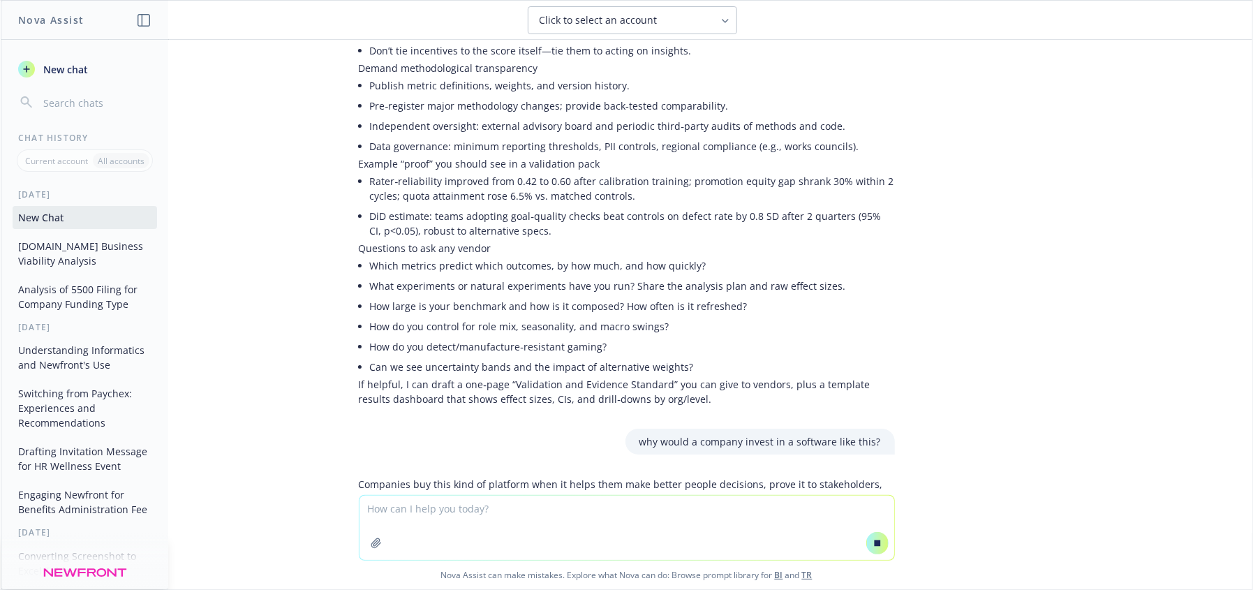
click at [644, 514] on textarea at bounding box center [627, 528] width 535 height 64
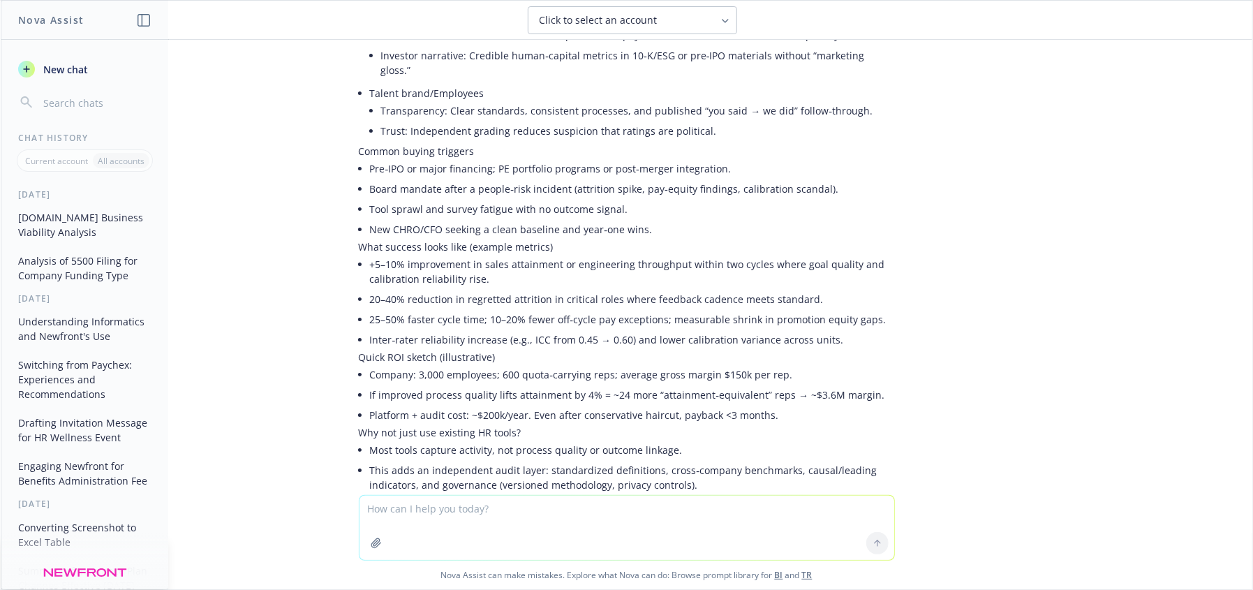
scroll to position [7348, 0]
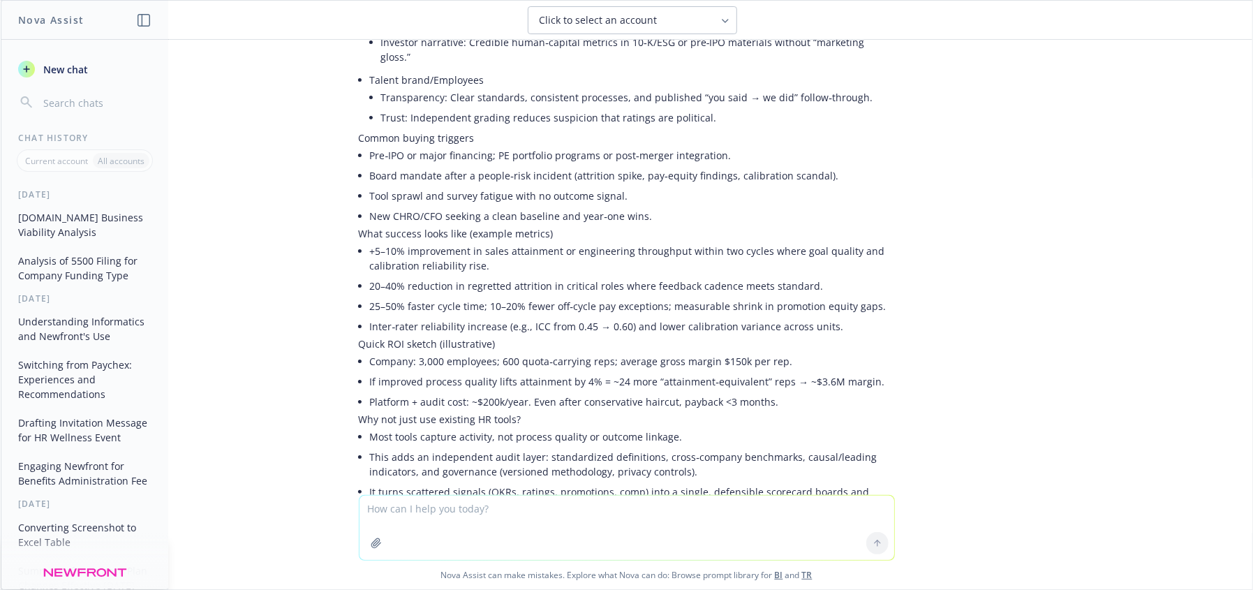
drag, startPoint x: 617, startPoint y: 546, endPoint x: 616, endPoint y: 524, distance: 22.4
click at [616, 524] on textarea at bounding box center [627, 528] width 535 height 64
type textarea "what do companies currently do if they don't have this software which is in ear…"
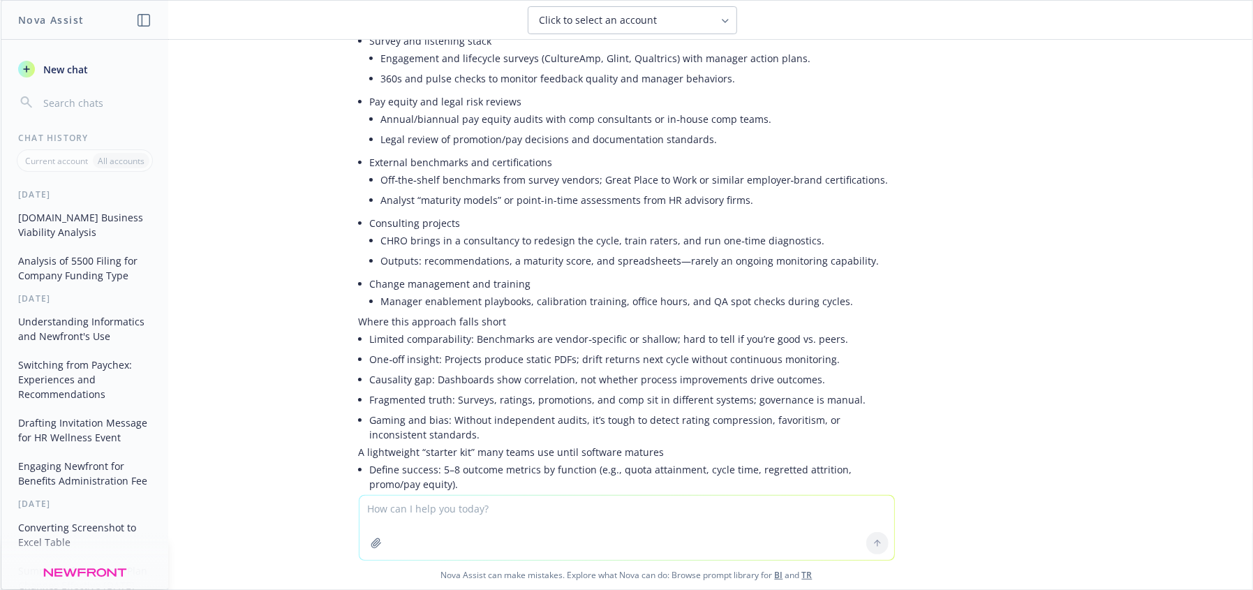
scroll to position [8287, 0]
click at [608, 536] on textarea at bounding box center [627, 528] width 535 height 64
click at [429, 522] on textarea at bounding box center [627, 528] width 535 height 64
type textarea "ok"
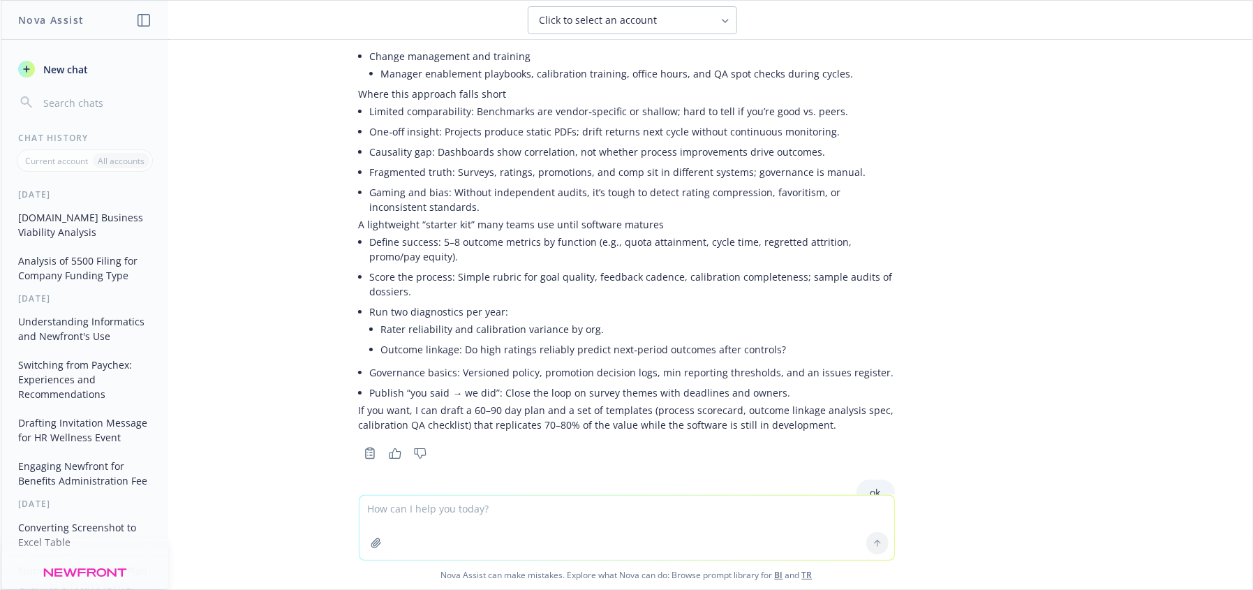
scroll to position [8513, 0]
click at [507, 522] on textarea at bounding box center [627, 528] width 535 height 64
drag, startPoint x: 688, startPoint y: 387, endPoint x: 722, endPoint y: 386, distance: 34.2
drag, startPoint x: 796, startPoint y: 384, endPoint x: 351, endPoint y: 383, distance: 444.7
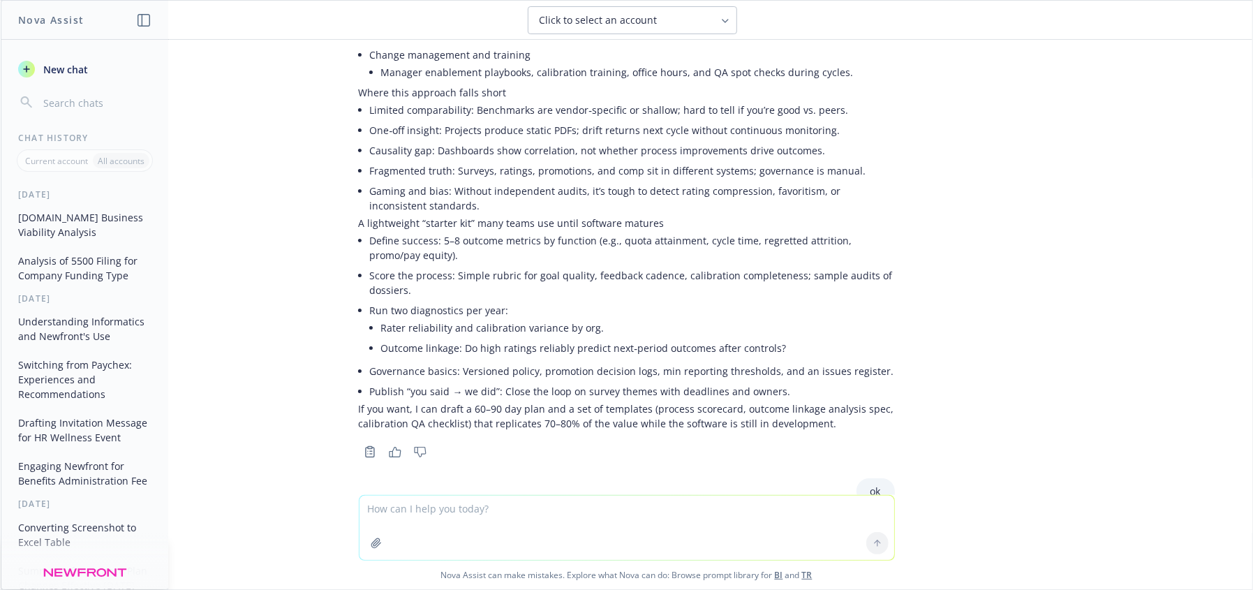
copy li "ROI model: a simple spreadsheet to quantify payback by function (sales, enginee…"
click at [421, 498] on textarea at bounding box center [627, 528] width 535 height 64
paste textarea "ROI model: a simple spreadsheet to quantify payback by function (sales, enginee…"
type textarea "ROI model: a simple spreadsheet to quantify payback by function (sales, enginee…"
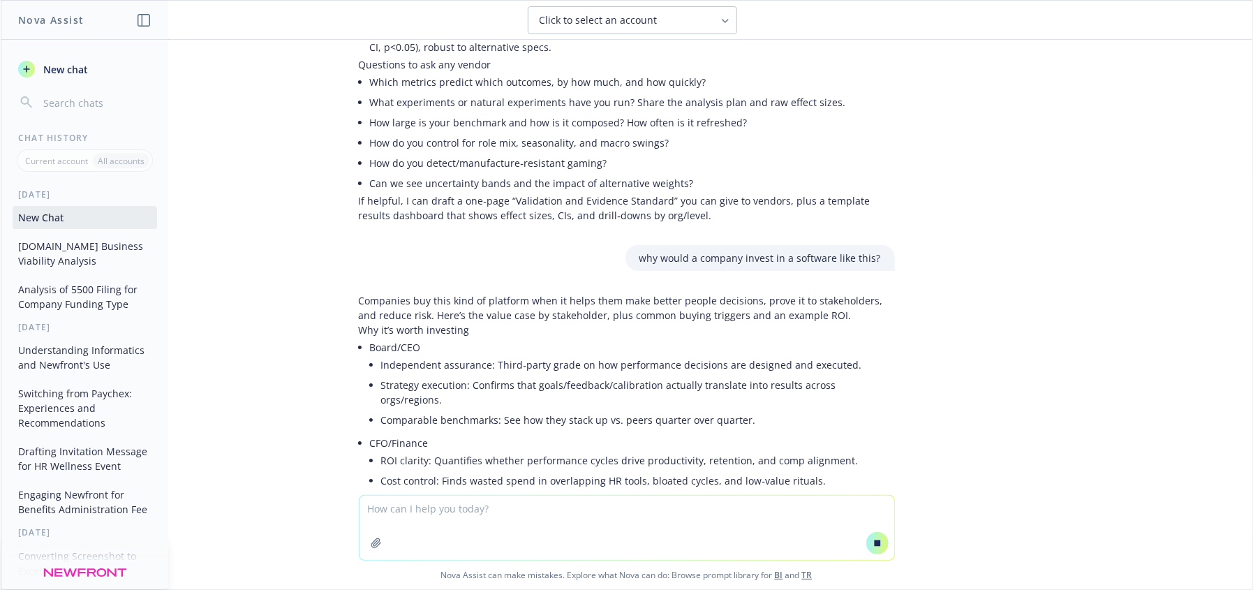
scroll to position [6585, 0]
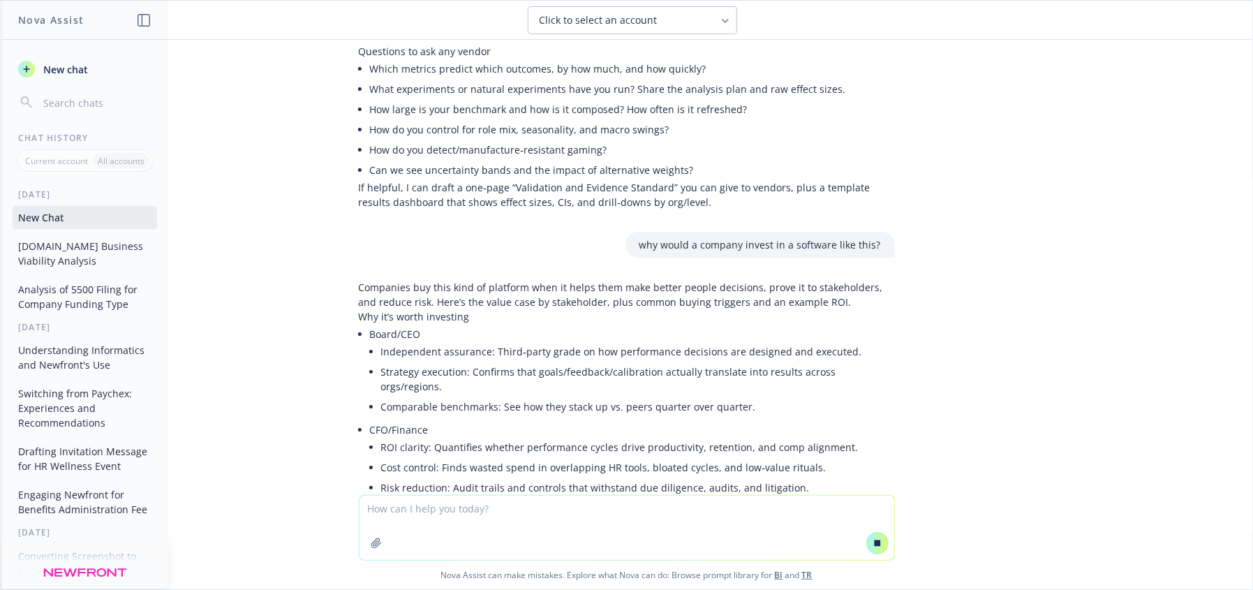
drag, startPoint x: 1222, startPoint y: 394, endPoint x: 1222, endPoint y: 420, distance: 25.1
click at [1222, 420] on div "Help me understand what this company claims to do: [DOMAIN_NAME] The [PERSON_NA…" at bounding box center [627, 267] width 1252 height 455
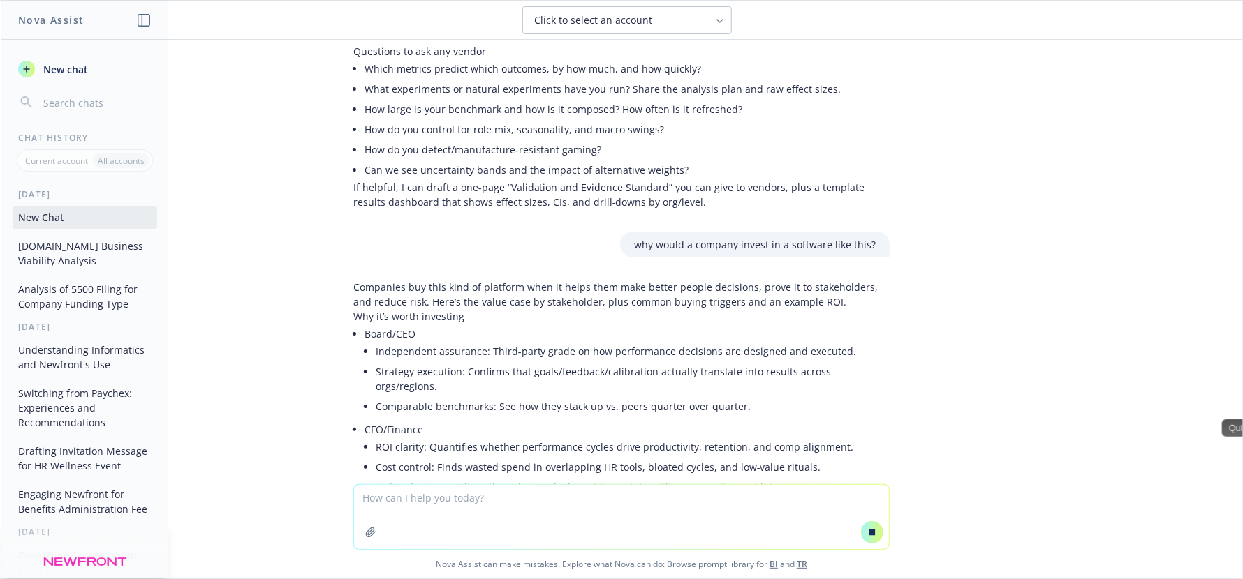
click at [1119, 395] on div "Help me understand what this company claims to do: [DOMAIN_NAME] The [PERSON_NA…" at bounding box center [621, 262] width 1241 height 445
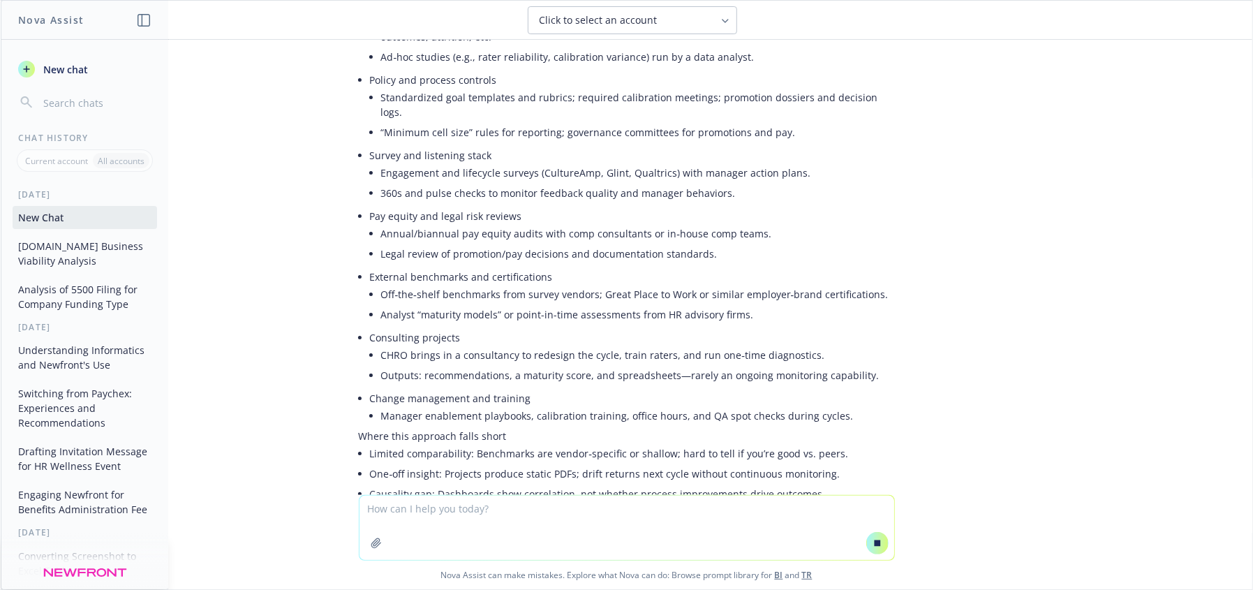
scroll to position [8358, 0]
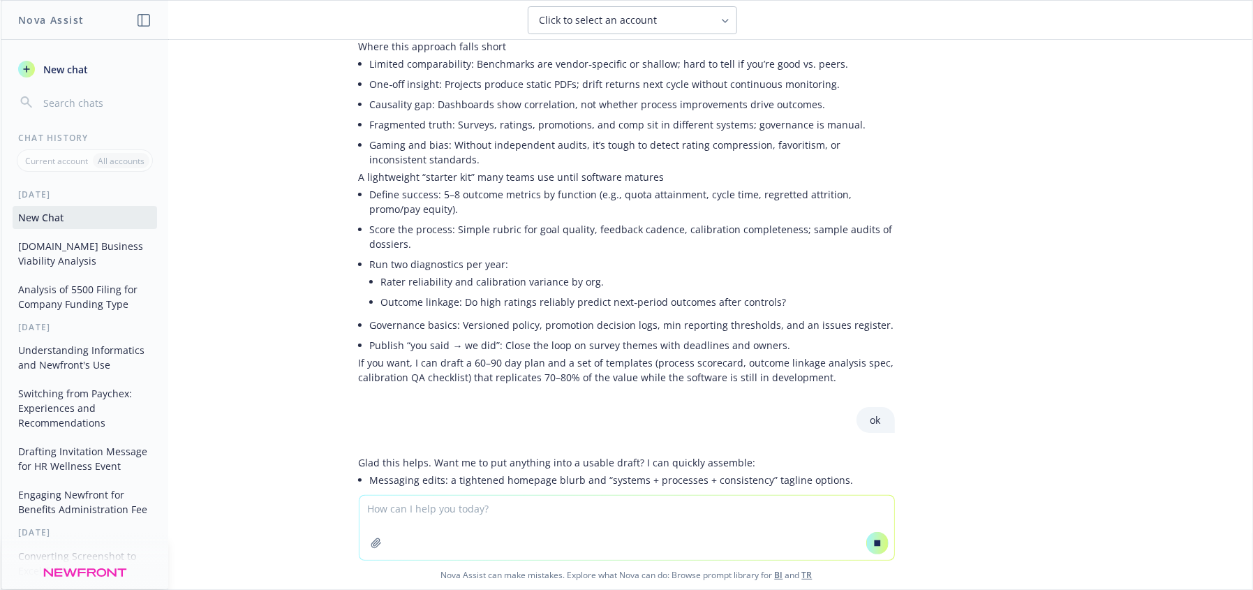
drag, startPoint x: 413, startPoint y: 533, endPoint x: 1252, endPoint y: 376, distance: 853.8
click at [418, 533] on textarea at bounding box center [627, 528] width 535 height 64
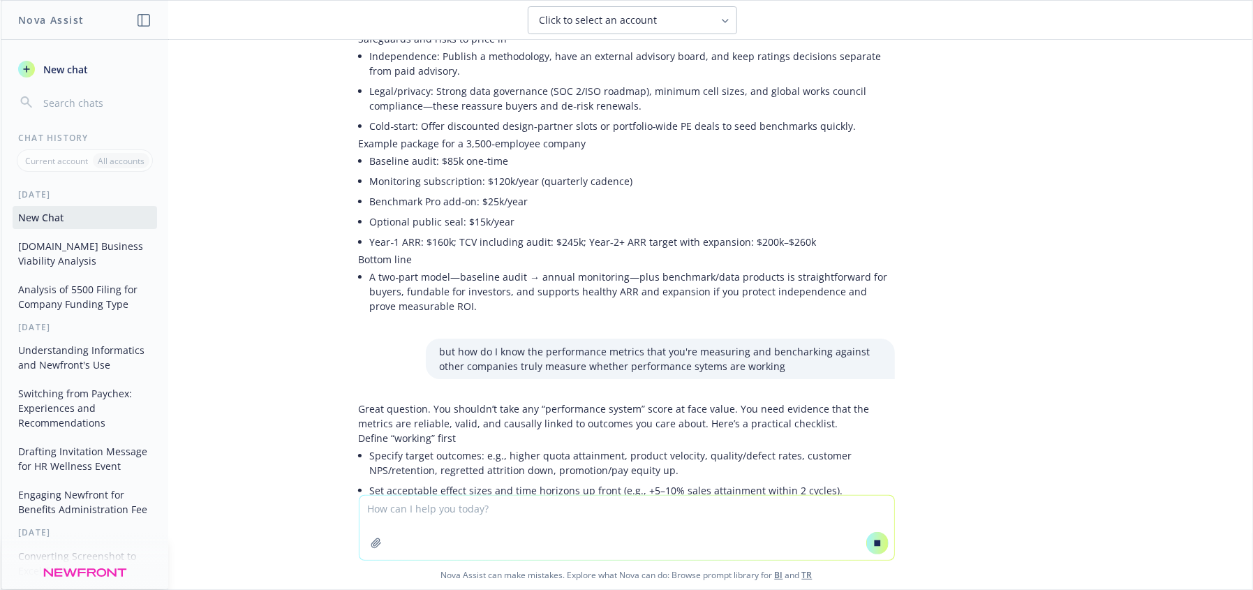
scroll to position [5423, 0]
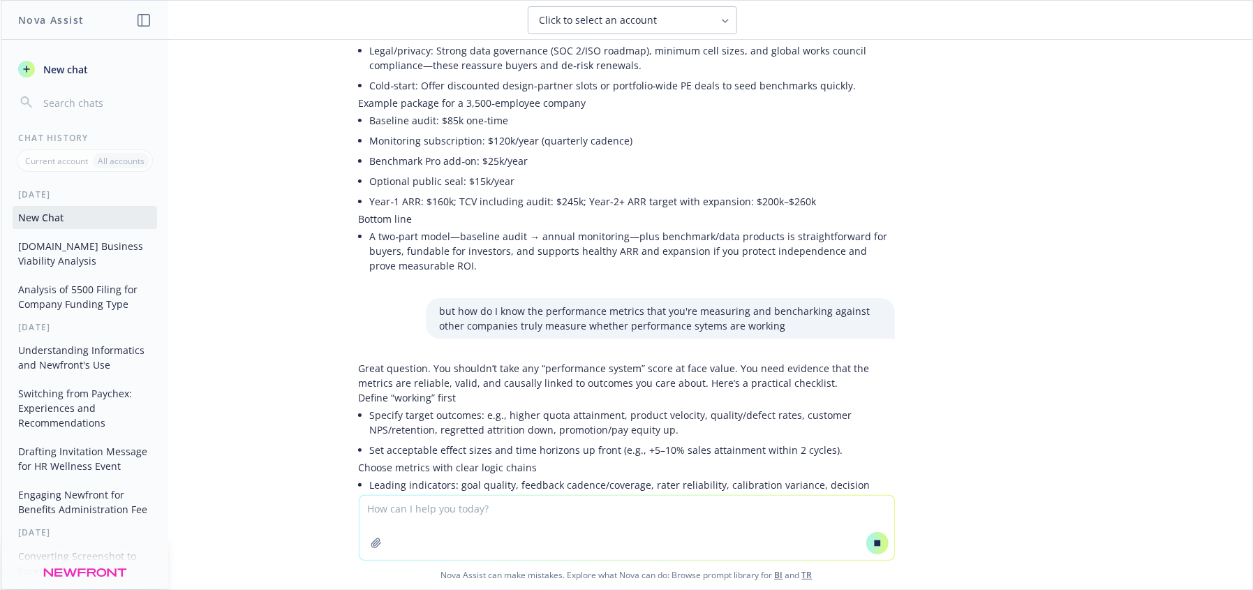
click at [488, 520] on textarea at bounding box center [627, 528] width 535 height 64
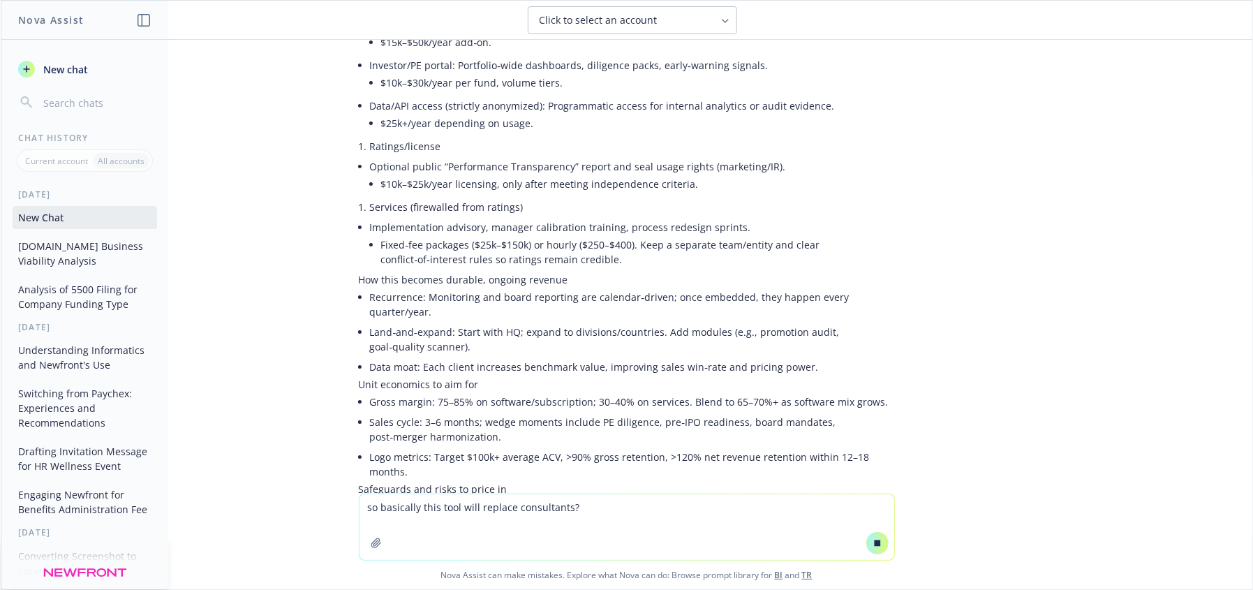
scroll to position [4946, 0]
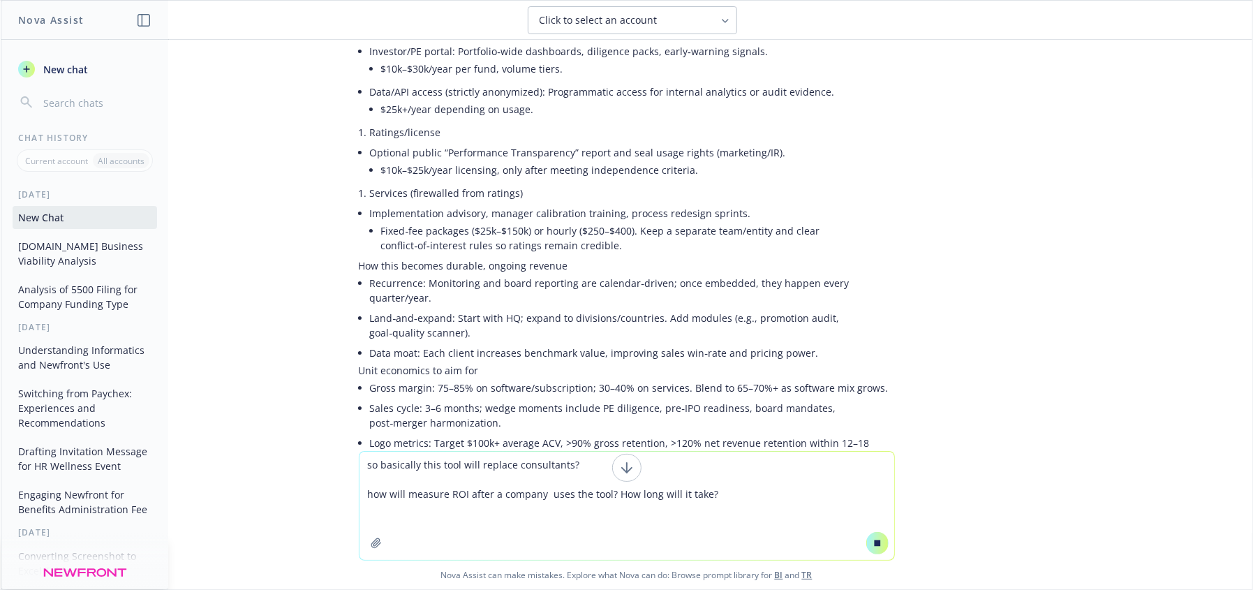
click at [599, 496] on textarea "so basically this tool will replace consultants? how will measure ROI after a c…" at bounding box center [627, 506] width 535 height 108
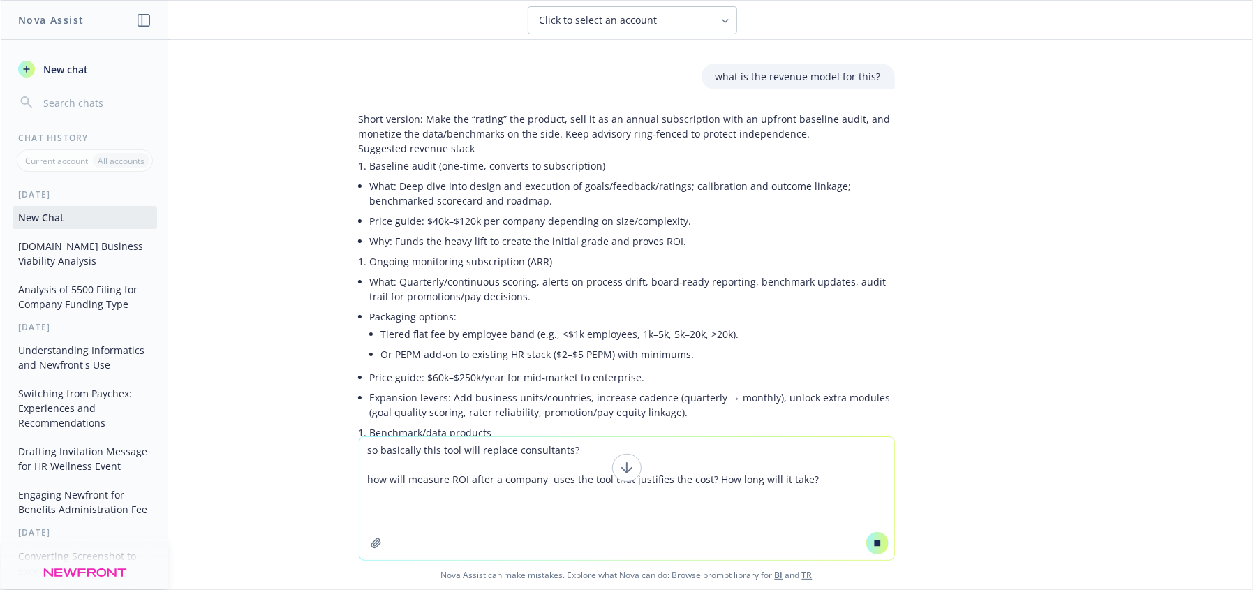
scroll to position [4566, 0]
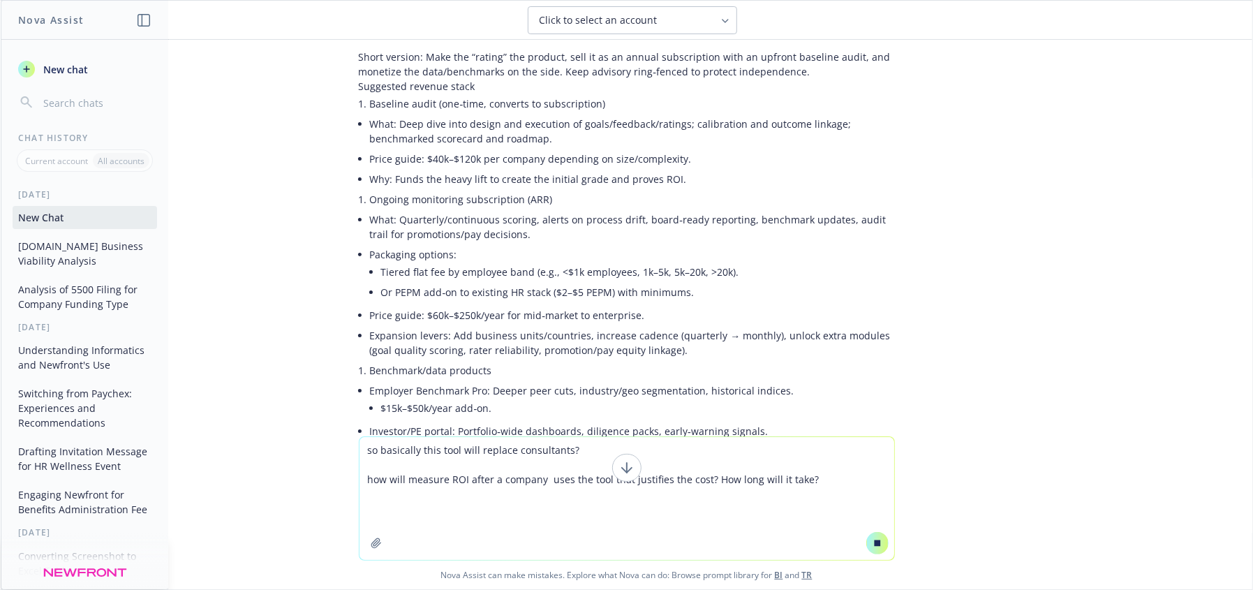
drag, startPoint x: 369, startPoint y: 508, endPoint x: 389, endPoint y: 512, distance: 20.5
click at [372, 508] on textarea "so basically this tool will replace consultants? how will measure ROI after a c…" at bounding box center [627, 498] width 535 height 123
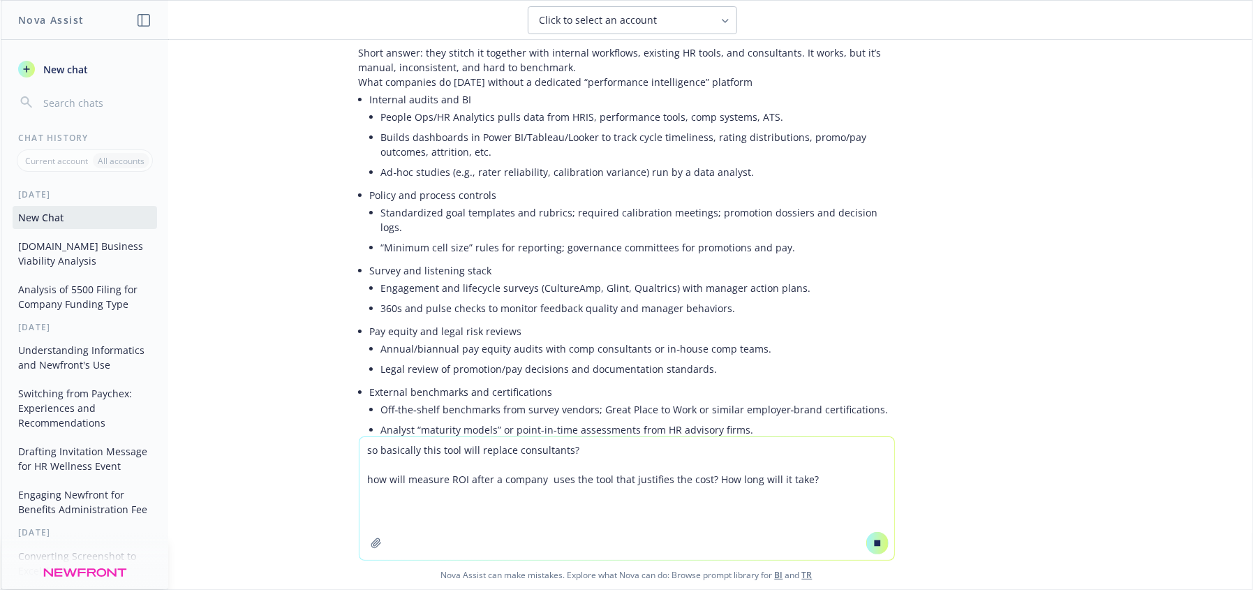
scroll to position [8417, 0]
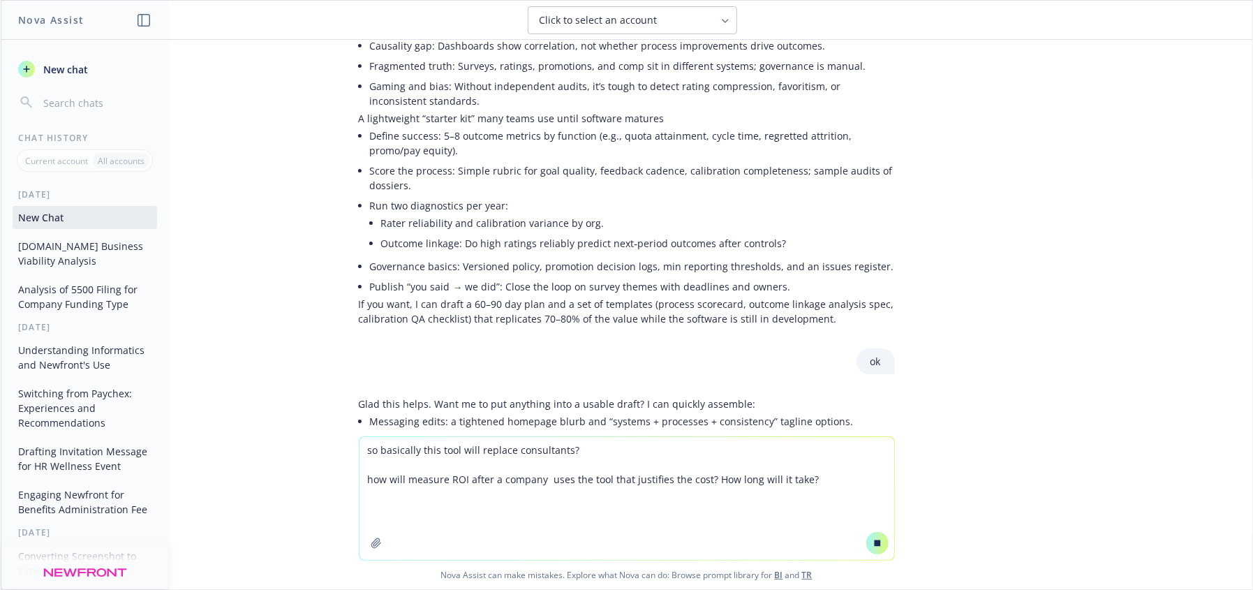
type textarea "so basically this tool will replace consultants? how will measure ROI after a c…"
drag, startPoint x: 1095, startPoint y: 363, endPoint x: 1107, endPoint y: 353, distance: 16.4
click at [1107, 353] on div "Help me understand what this company claims to do: [DOMAIN_NAME] The [PERSON_NA…" at bounding box center [627, 238] width 1252 height 397
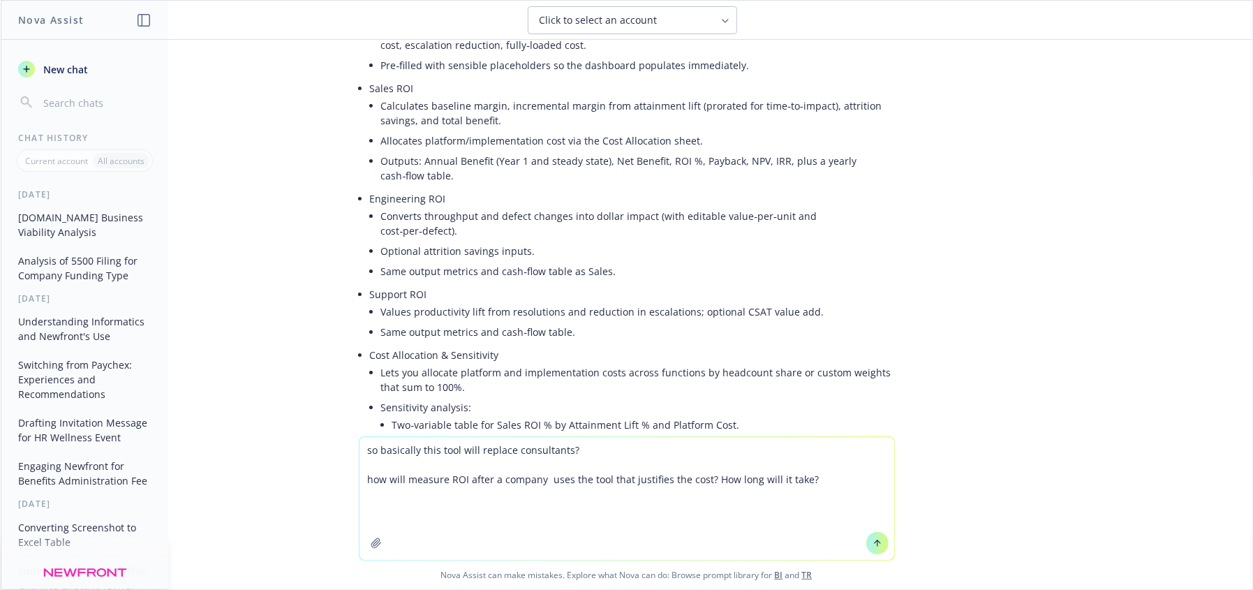
scroll to position [9572, 0]
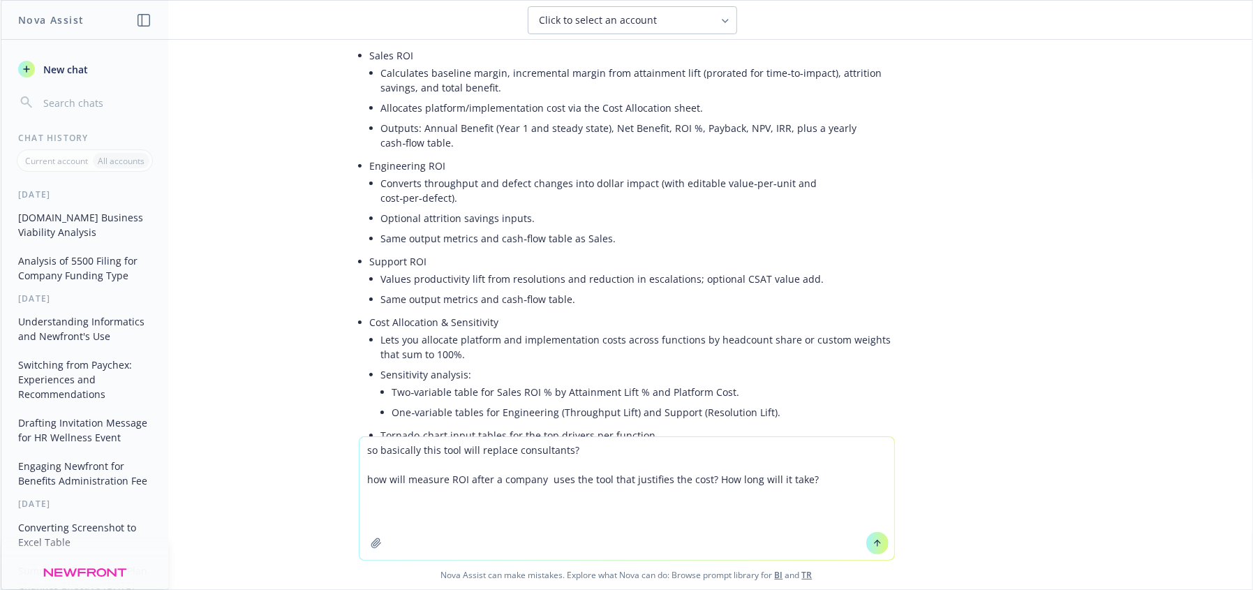
click at [873, 547] on icon at bounding box center [878, 543] width 10 height 10
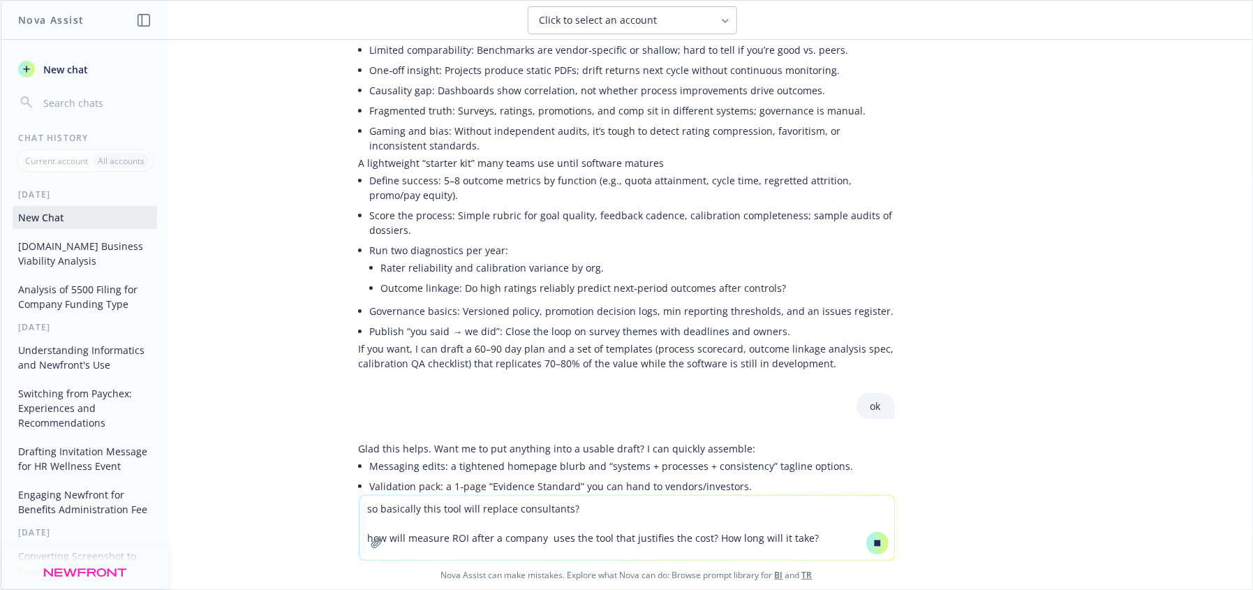
scroll to position [9406, 0]
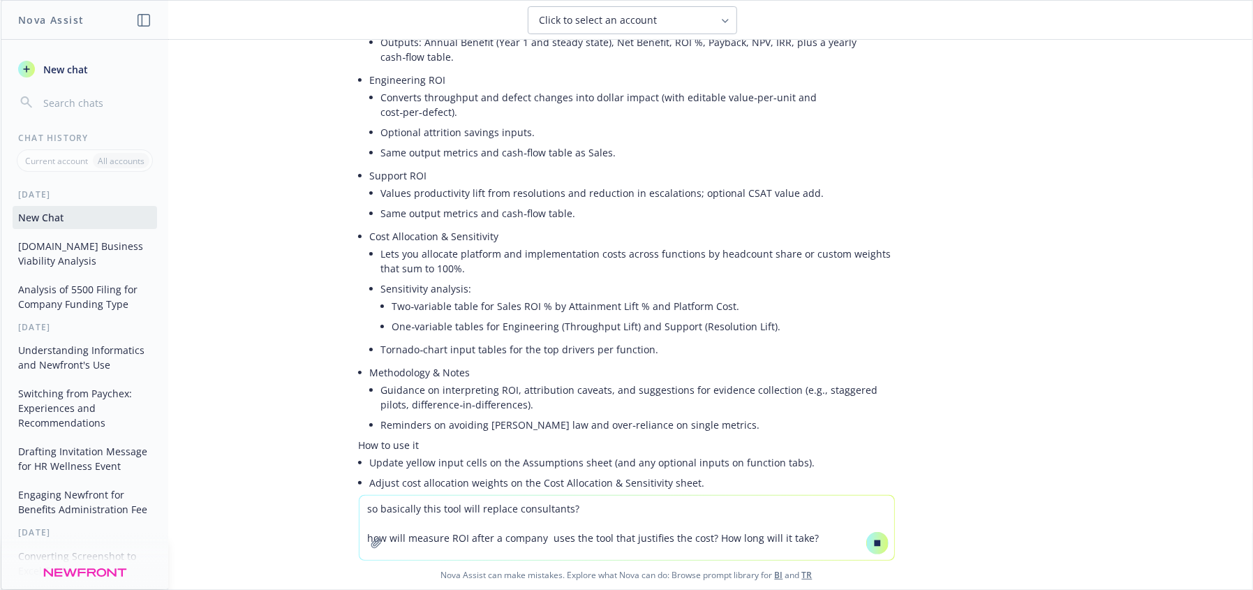
drag, startPoint x: 510, startPoint y: 519, endPoint x: 540, endPoint y: 503, distance: 34.7
click at [513, 520] on textarea "so basically this tool will replace consultants? how will measure ROI after a c…" at bounding box center [627, 528] width 535 height 64
drag, startPoint x: 637, startPoint y: 521, endPoint x: 642, endPoint y: 528, distance: 8.0
click at [638, 523] on textarea "so basically this tool will replace consultants? how will measure ROI after a c…" at bounding box center [627, 528] width 535 height 64
click at [617, 528] on textarea "so basically this tool will replace consultants? how will measure ROI after a c…" at bounding box center [627, 528] width 535 height 64
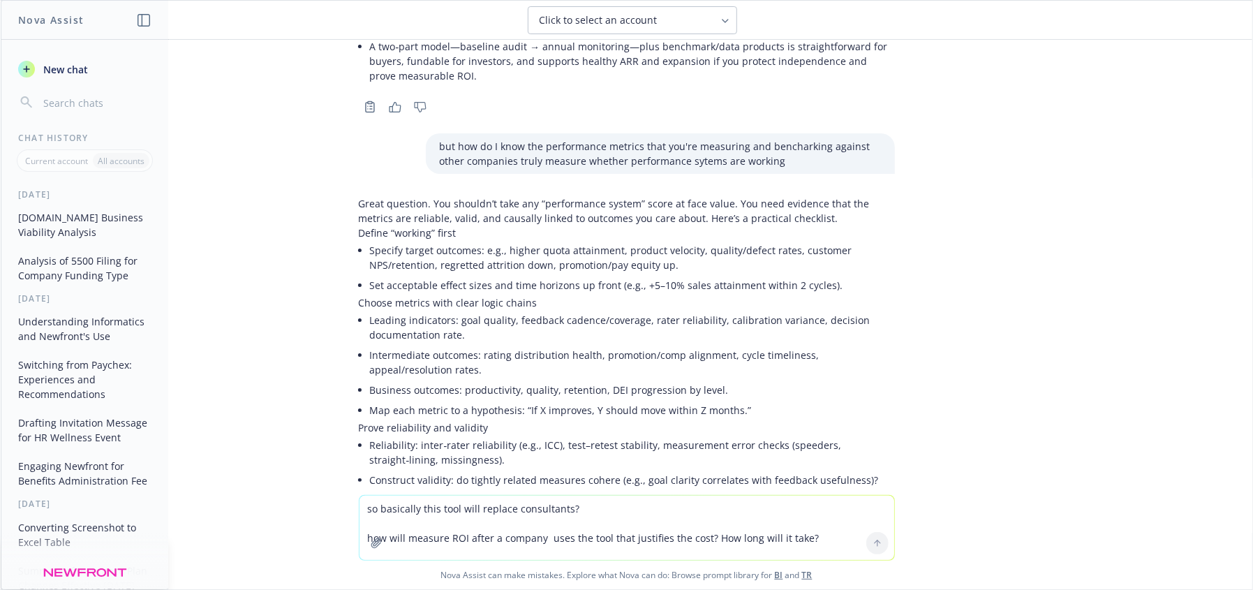
scroll to position [5363, 0]
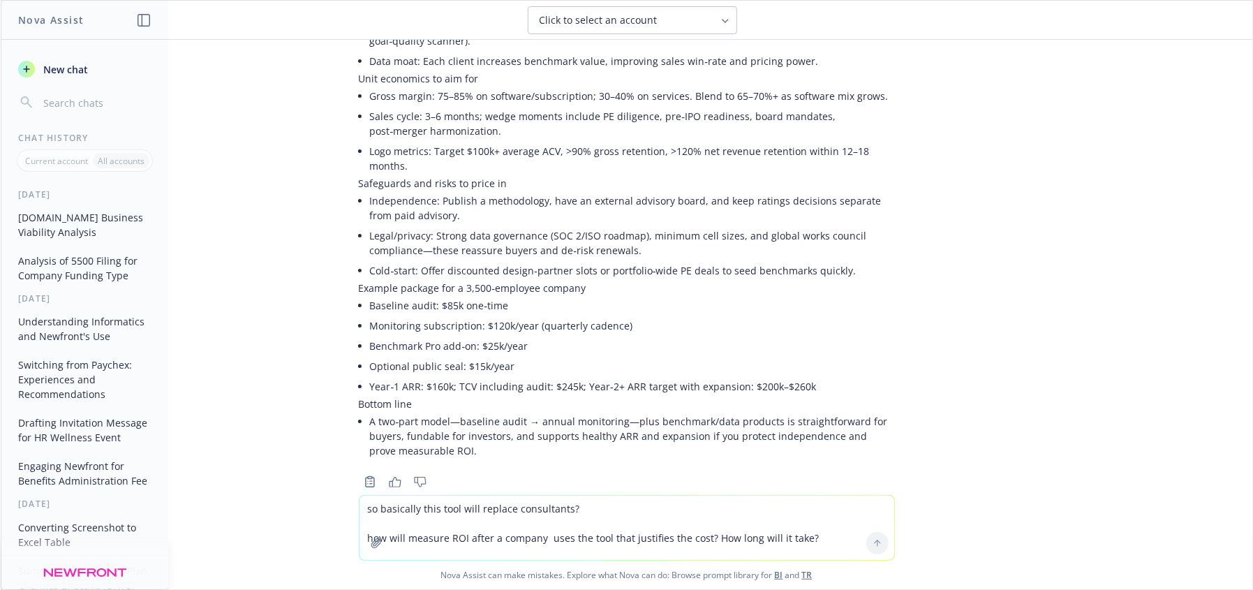
click at [392, 531] on textarea "so basically this tool will replace consultants? how will measure ROI after a c…" at bounding box center [627, 528] width 535 height 64
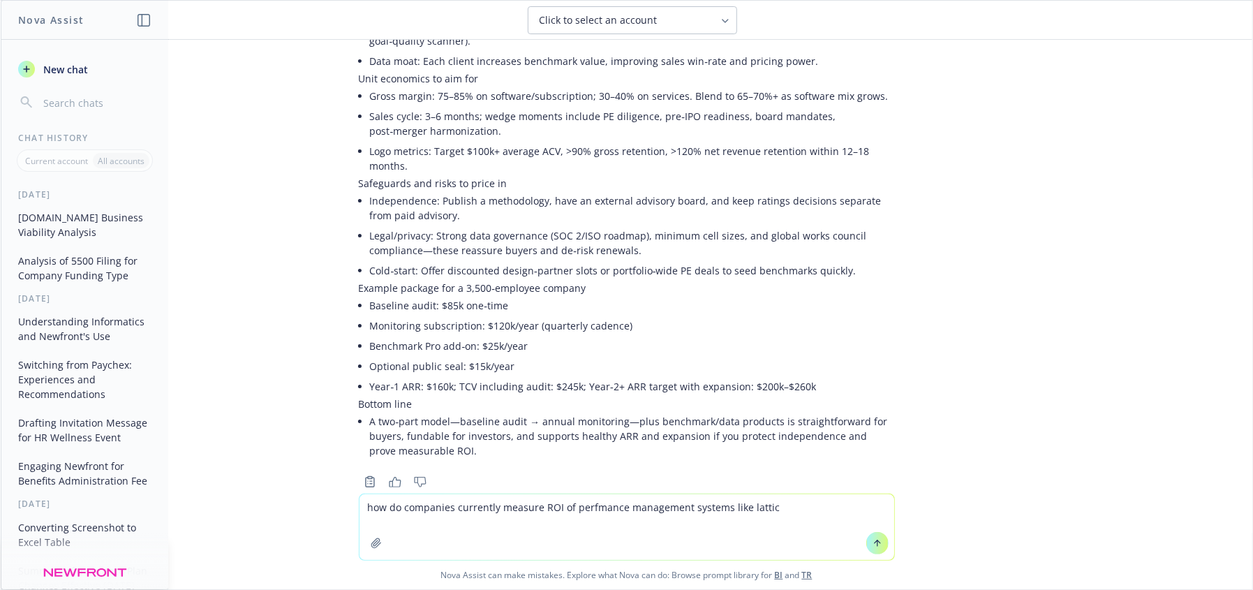
type textarea "how do companies currently measure ROI of perfmance management systems like lat…"
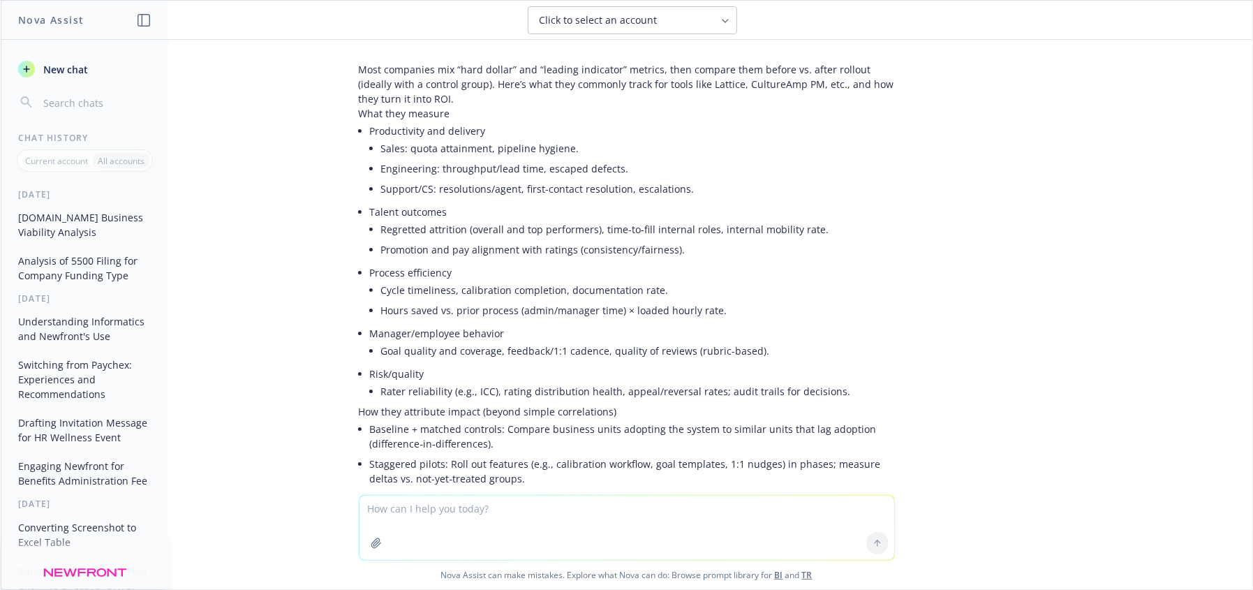
scroll to position [11744, 0]
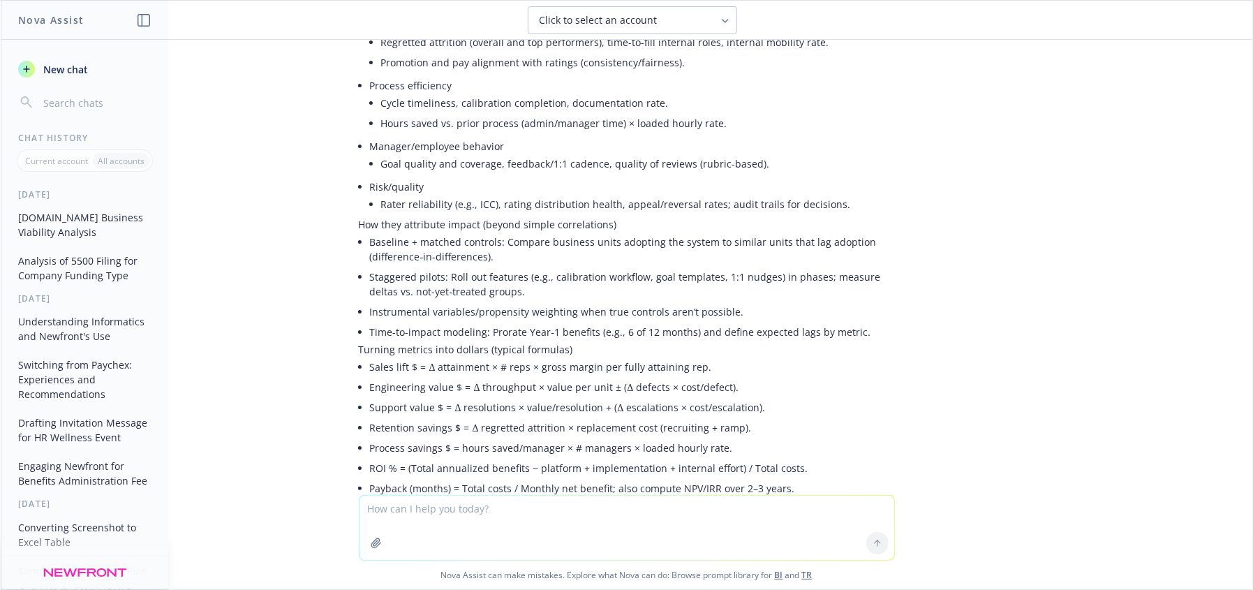
click at [497, 524] on textarea at bounding box center [627, 528] width 535 height 64
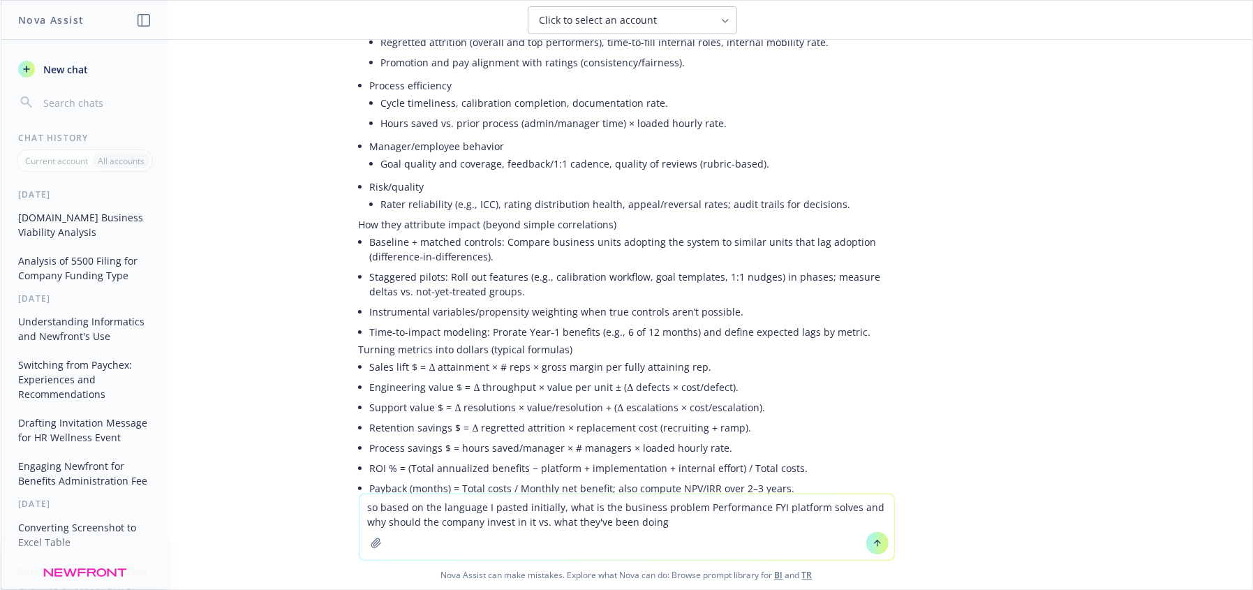
type textarea "so based on the language I pasted initially, what is the business problem Perfo…"
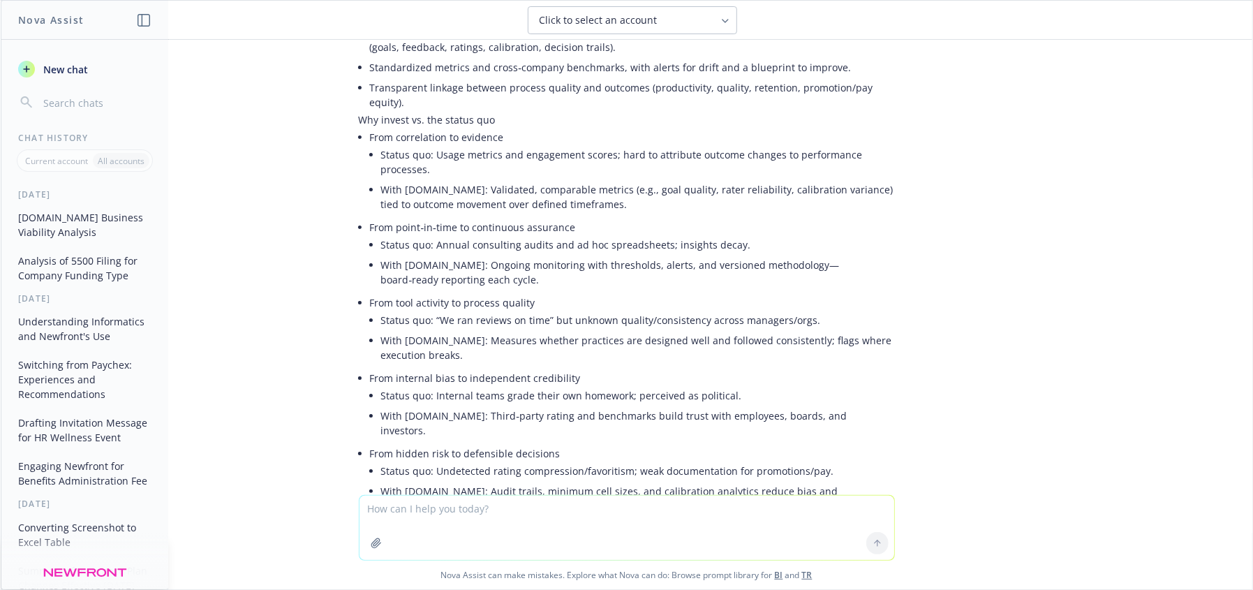
scroll to position [12971, 0]
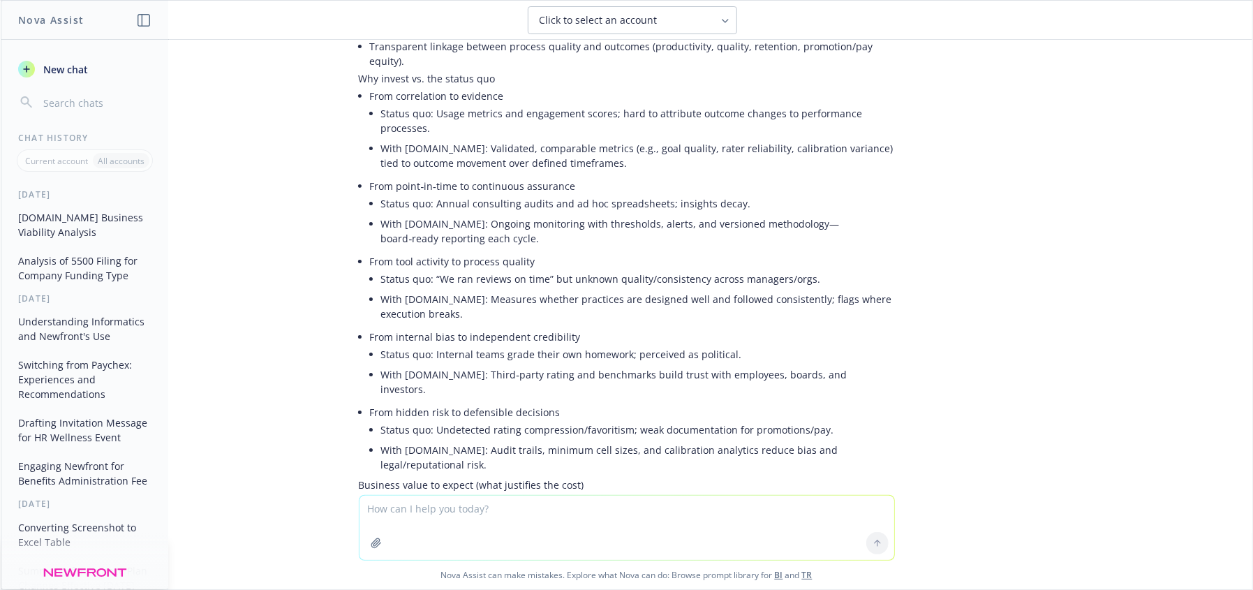
drag, startPoint x: 460, startPoint y: 519, endPoint x: 484, endPoint y: 489, distance: 38.8
click at [460, 514] on textarea at bounding box center [627, 528] width 535 height 64
click at [533, 528] on textarea "it all sounds too fluffy. Tell me the what performance FYI does and I'm a CFO" at bounding box center [627, 527] width 535 height 66
drag, startPoint x: 544, startPoint y: 507, endPoint x: 518, endPoint y: 505, distance: 25.9
click at [518, 505] on textarea "it all sounds too fluffy. Tell me the what performance FYI does and I'm a CFO" at bounding box center [627, 527] width 535 height 66
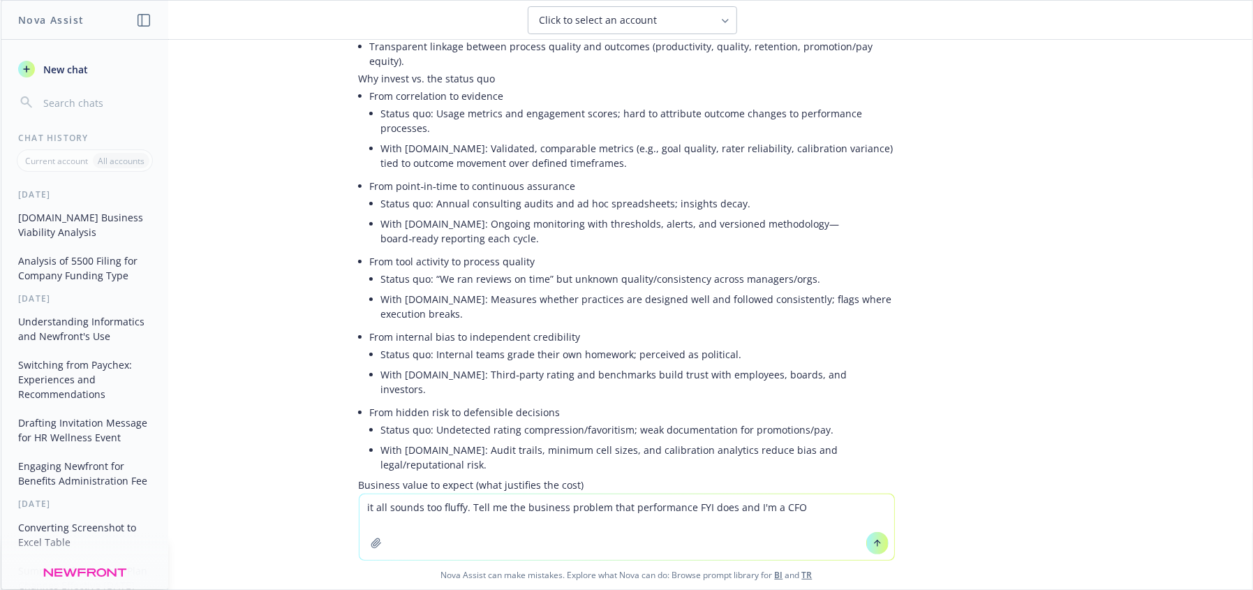
drag, startPoint x: 727, startPoint y: 509, endPoint x: 739, endPoint y: 505, distance: 12.6
click at [728, 507] on textarea "it all sounds too fluffy. Tell me the business problem that performance FYI doe…" at bounding box center [627, 527] width 535 height 66
click at [804, 502] on textarea "it all sounds too fluffy. Tell me the business problem that performance FYI doe…" at bounding box center [627, 527] width 535 height 66
drag, startPoint x: 803, startPoint y: 502, endPoint x: 725, endPoint y: 504, distance: 78.2
click at [725, 504] on textarea "it all sounds too fluffy. Tell me the business problem that performance FYI doe…" at bounding box center [627, 527] width 535 height 66
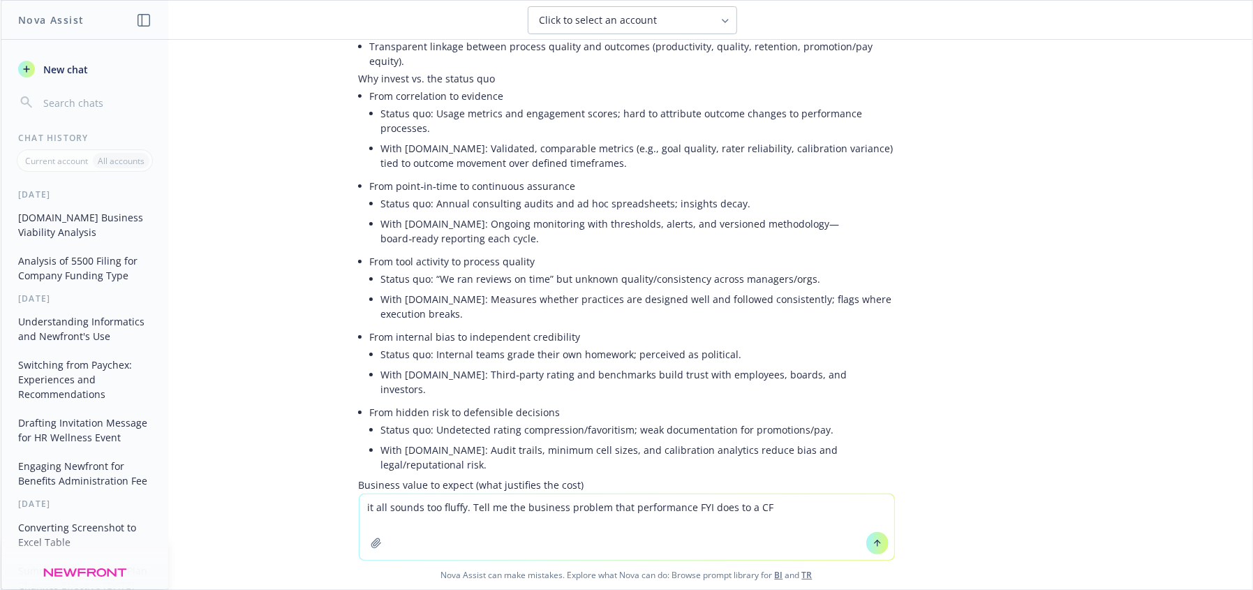
type textarea "it all sounds too fluffy. Tell me the business problem that performance FYI doe…"
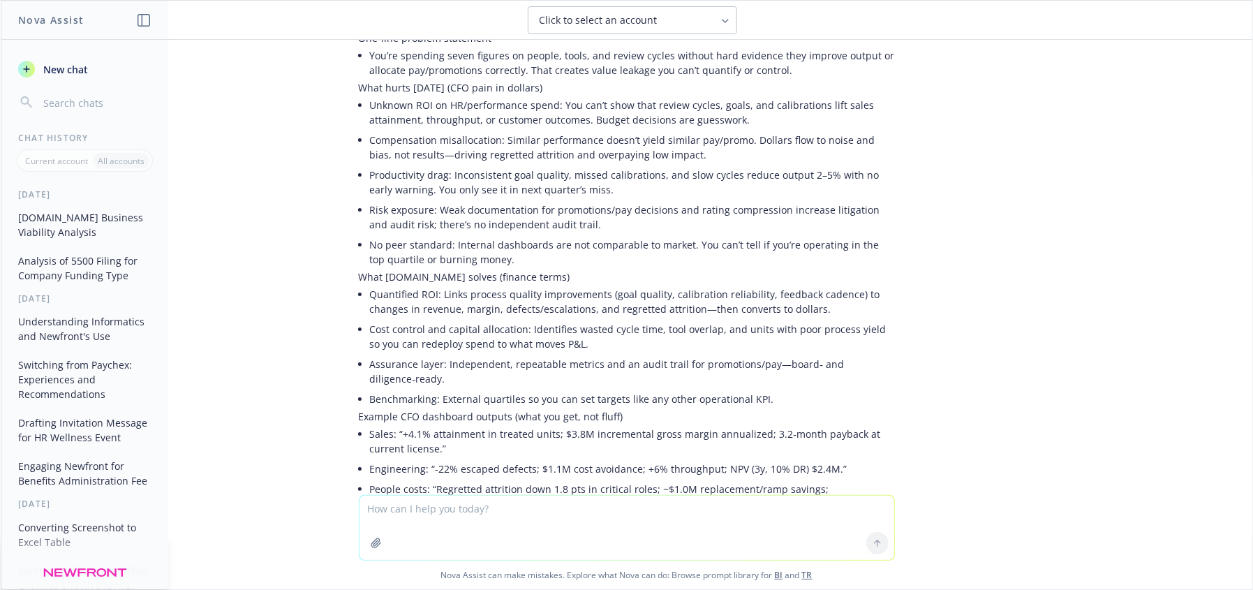
scroll to position [13831, 0]
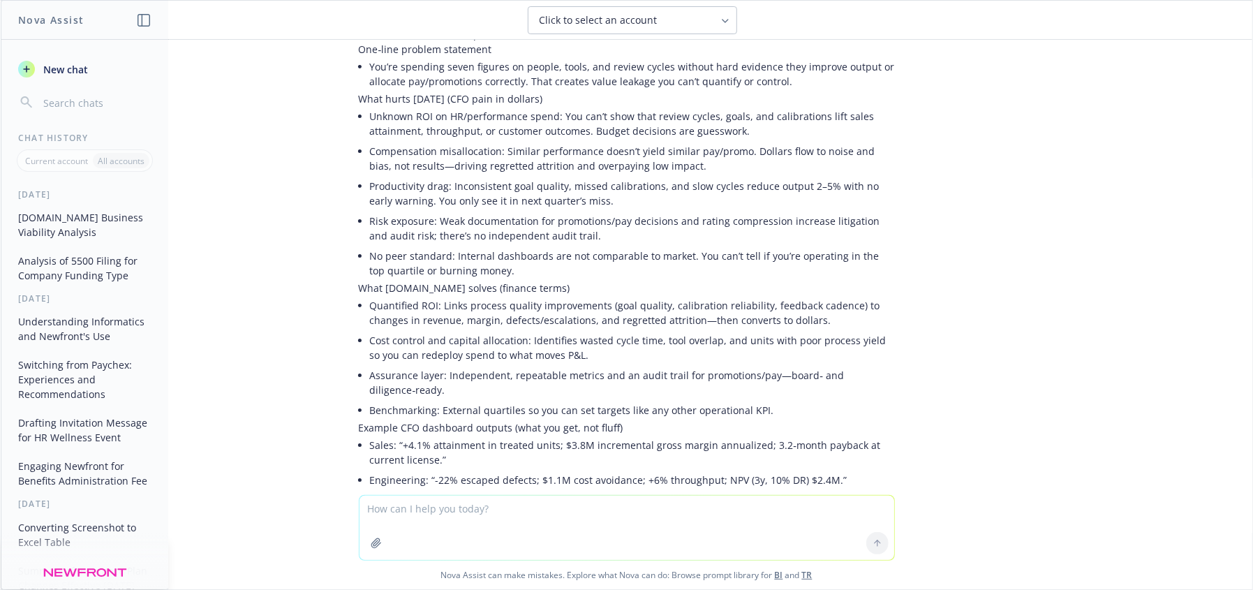
click at [387, 517] on textarea at bounding box center [627, 528] width 535 height 64
type textarea "and who is setting the benchmarks"
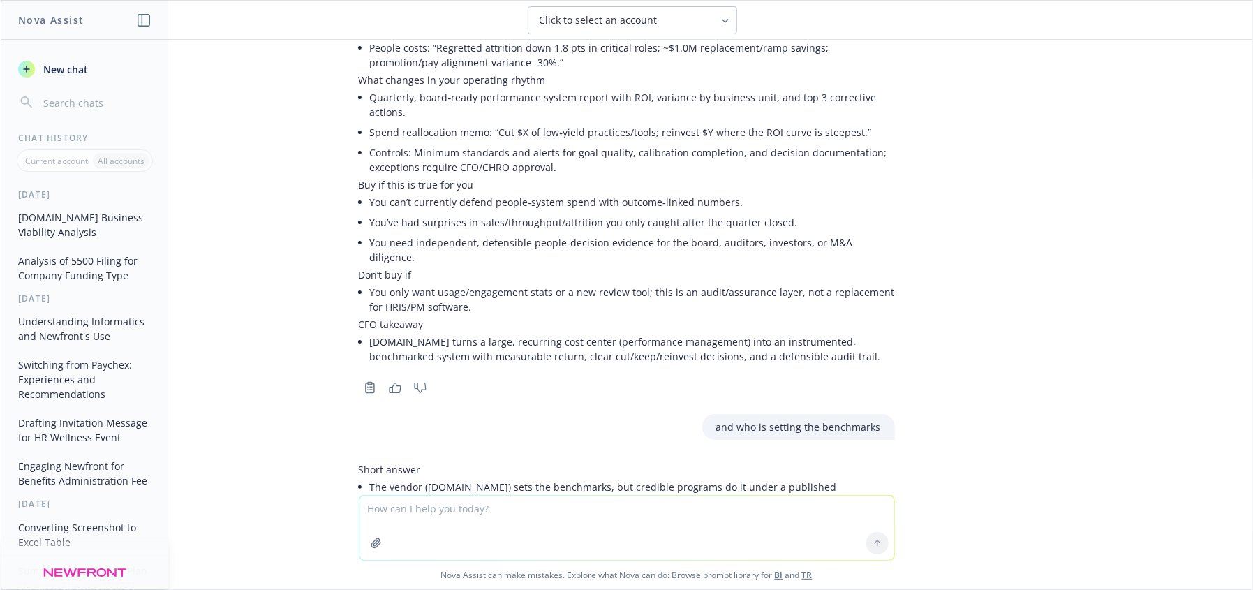
scroll to position [14260, 0]
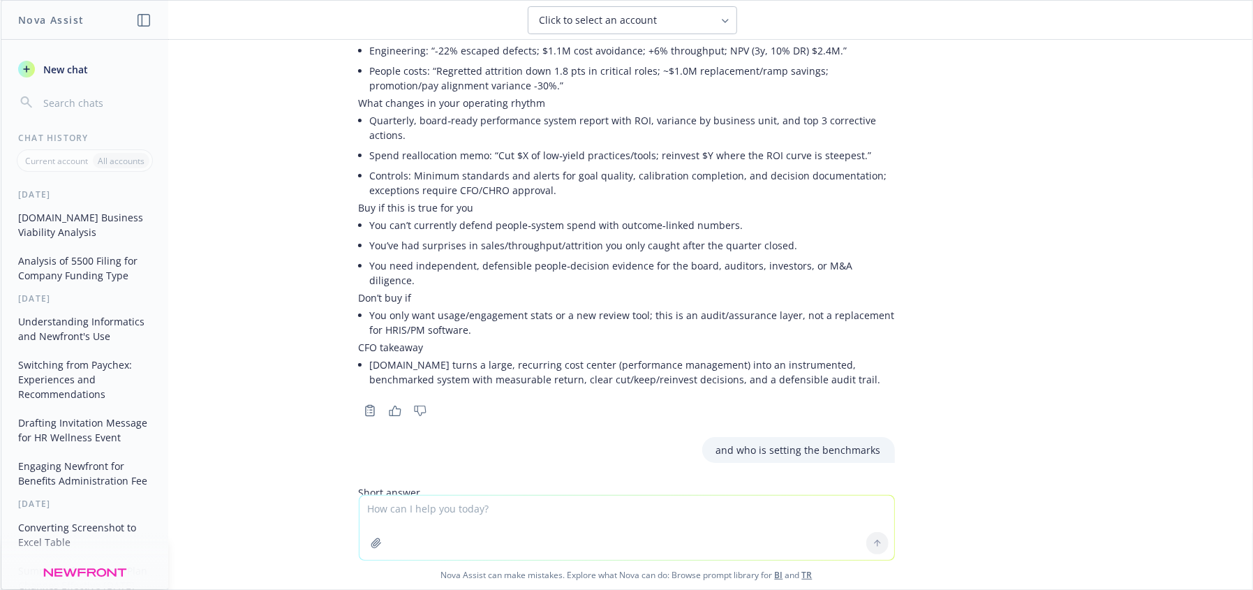
click at [478, 522] on textarea at bounding box center [627, 528] width 535 height 64
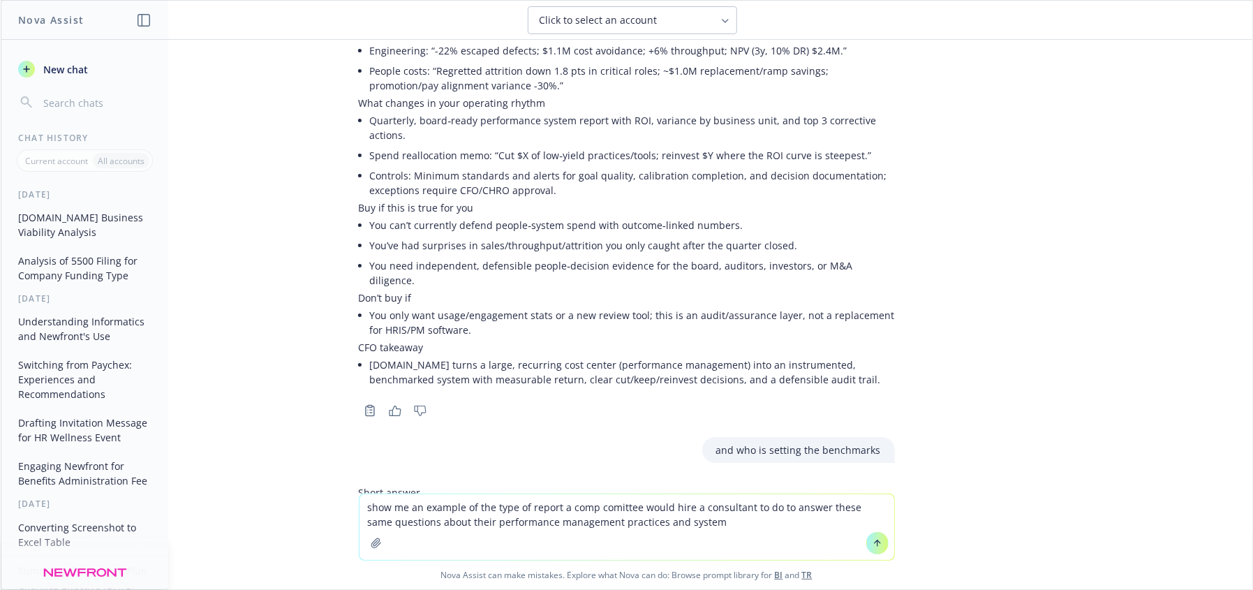
type textarea "show me an example of the type of report a comp comittee would hire a consultan…"
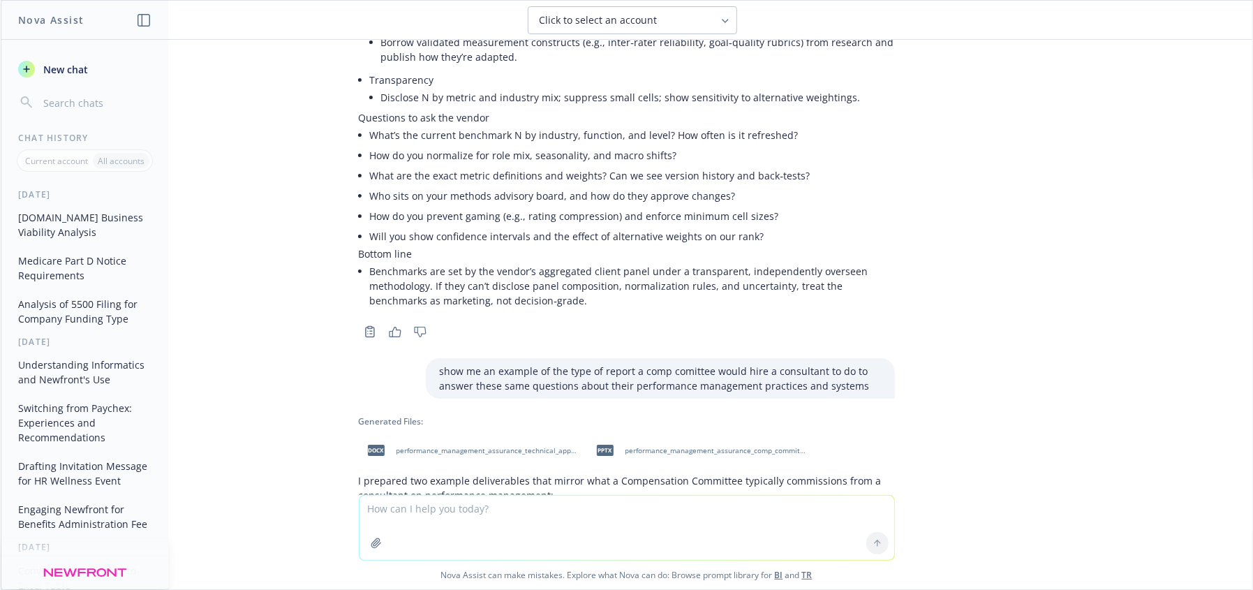
scroll to position [14849, 0]
